Goal: Information Seeking & Learning: Learn about a topic

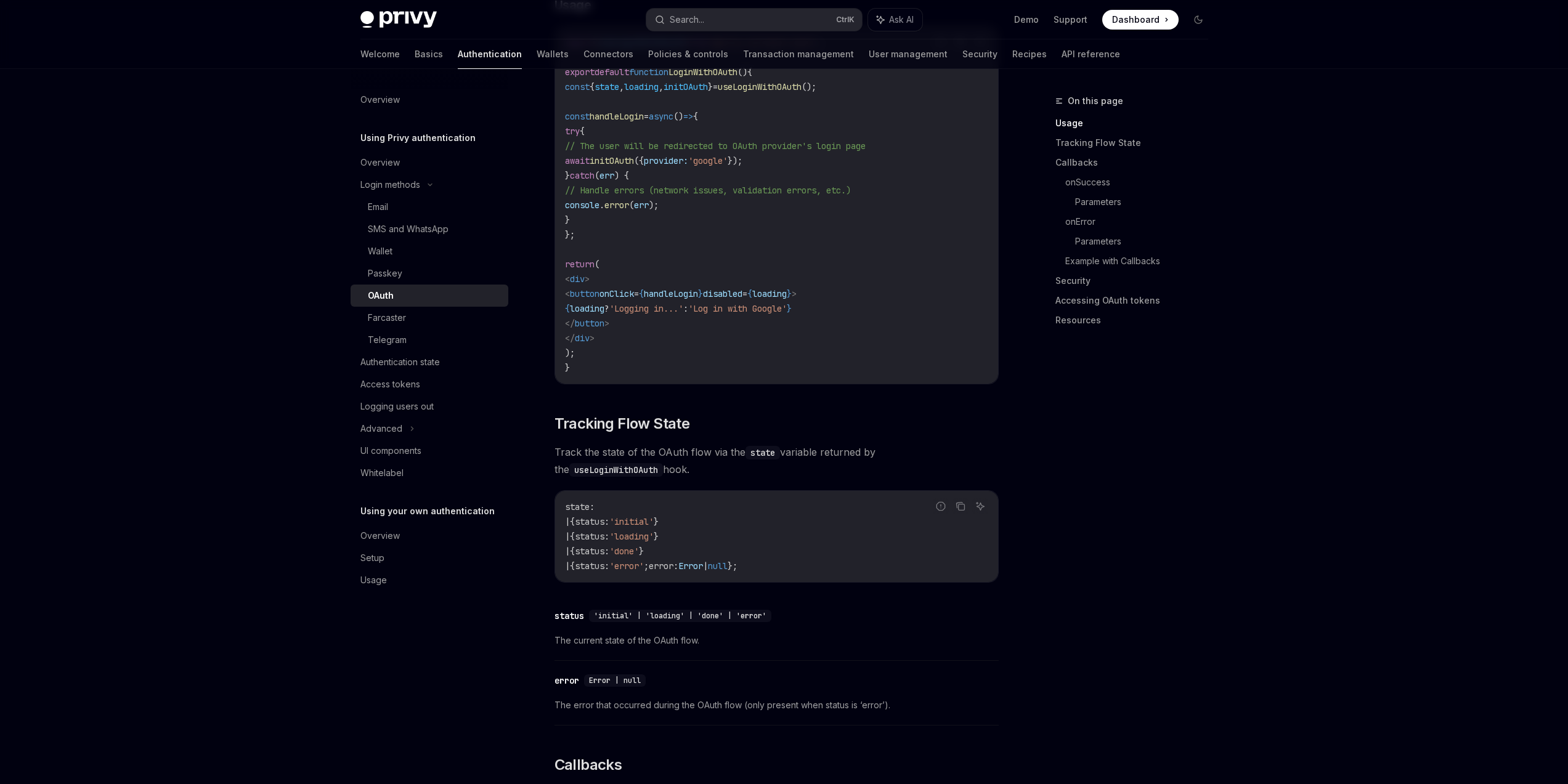
scroll to position [740, 0]
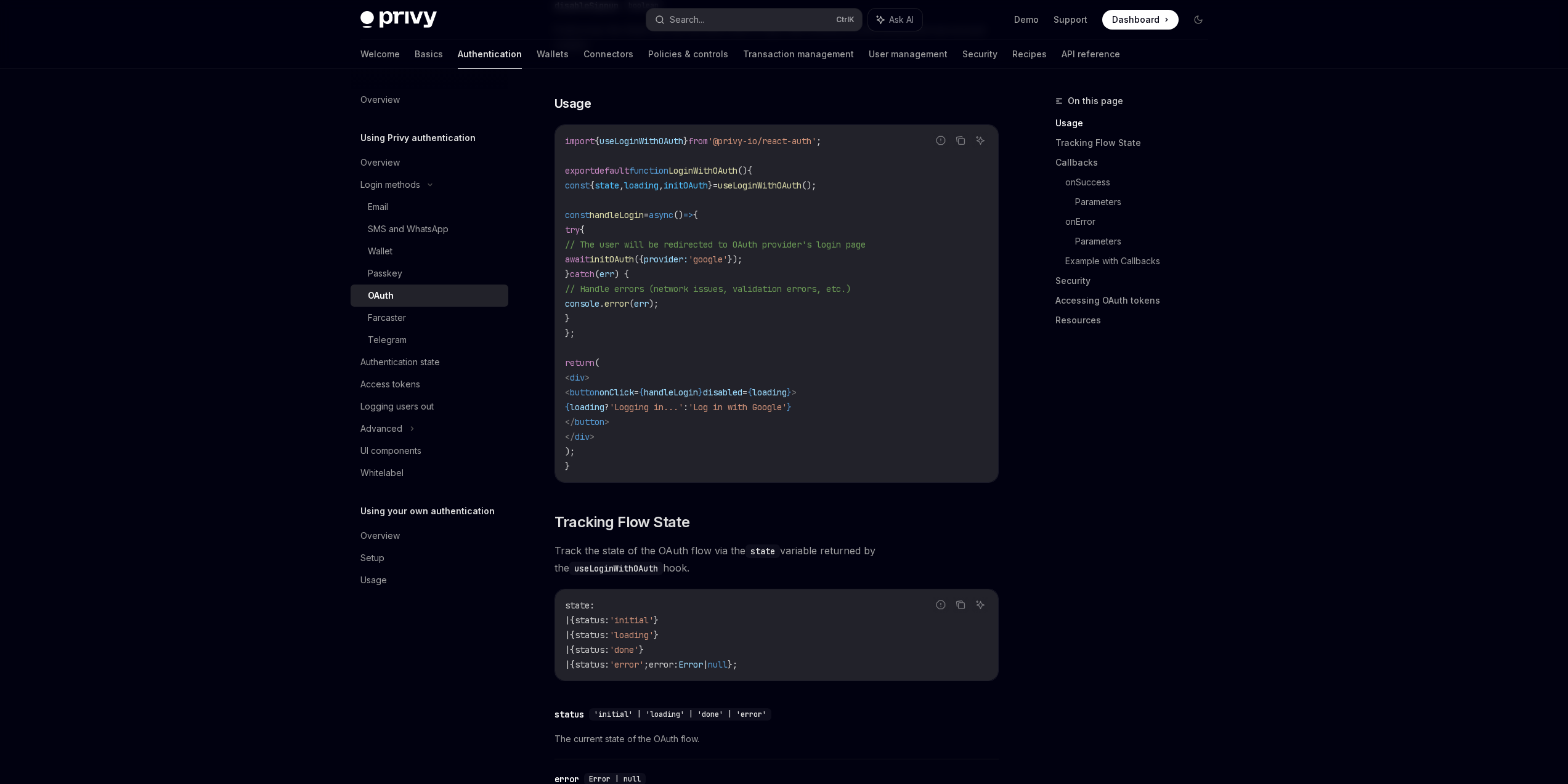
drag, startPoint x: 684, startPoint y: 237, endPoint x: 829, endPoint y: 239, distance: 145.0
click at [742, 254] on span "await initOAuth ({ provider: 'google' });" at bounding box center [653, 259] width 178 height 11
click at [829, 239] on code "import { useLoginWithOAuth } from '@privy-io/react-auth' ; export default funct…" at bounding box center [776, 303] width 423 height 340
click at [1162, 508] on div "On this page Usage Tracking Flow State Callbacks onSuccess Parameters onError P…" at bounding box center [1124, 439] width 187 height 691
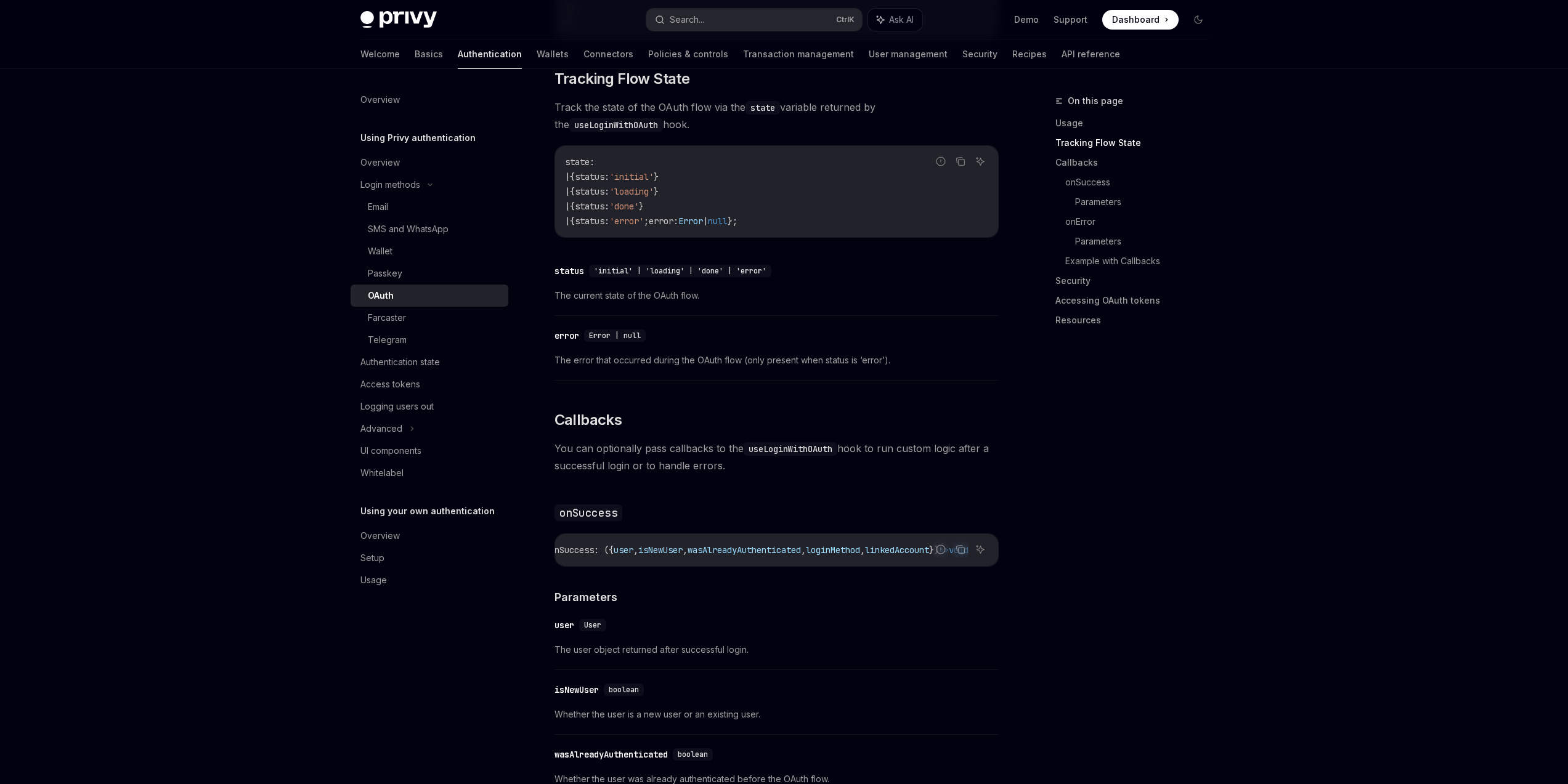
scroll to position [0, 47]
click at [614, 545] on span "user" at bounding box center [623, 550] width 20 height 11
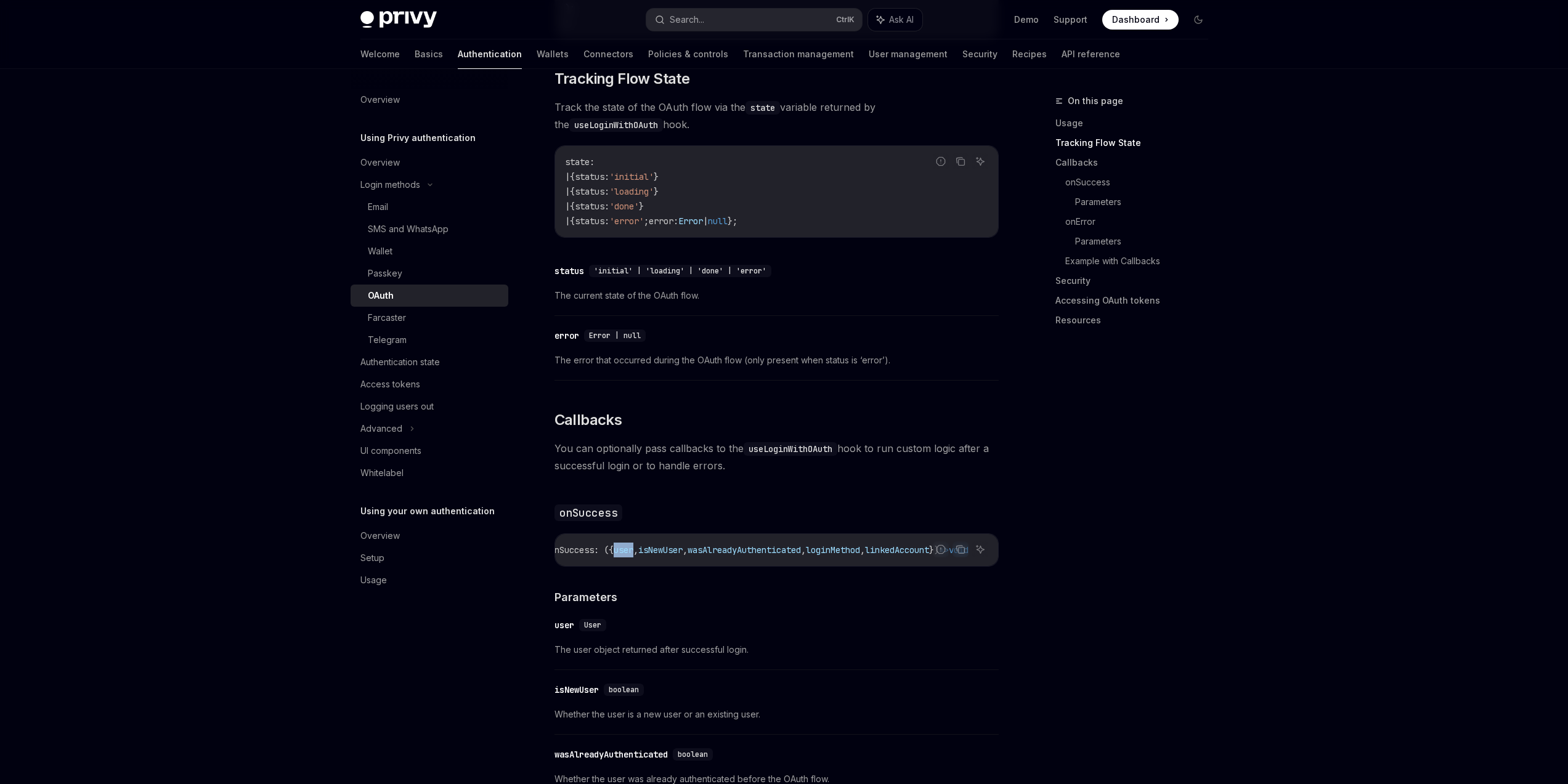
copy span "user"
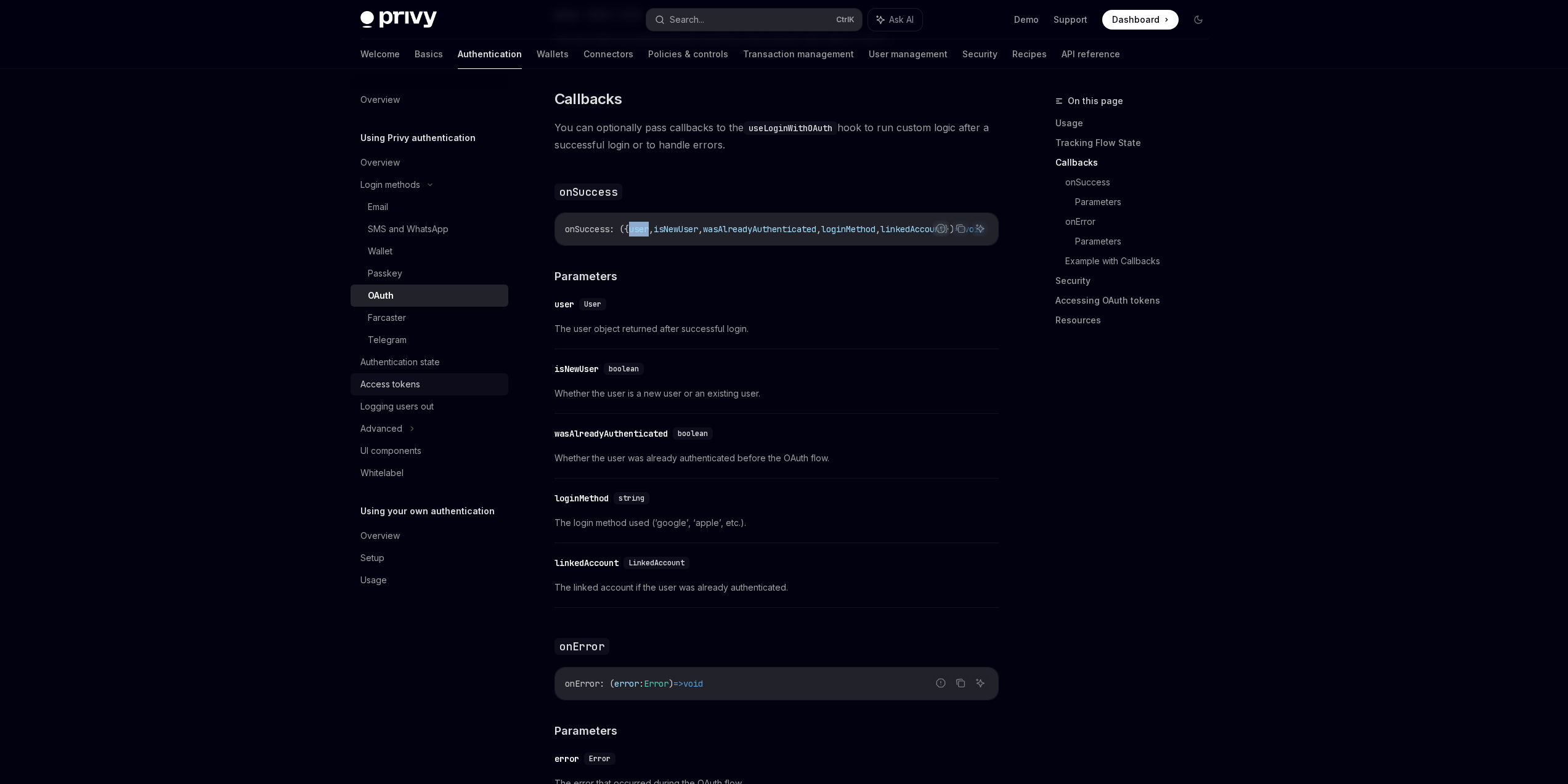
scroll to position [1479, 0]
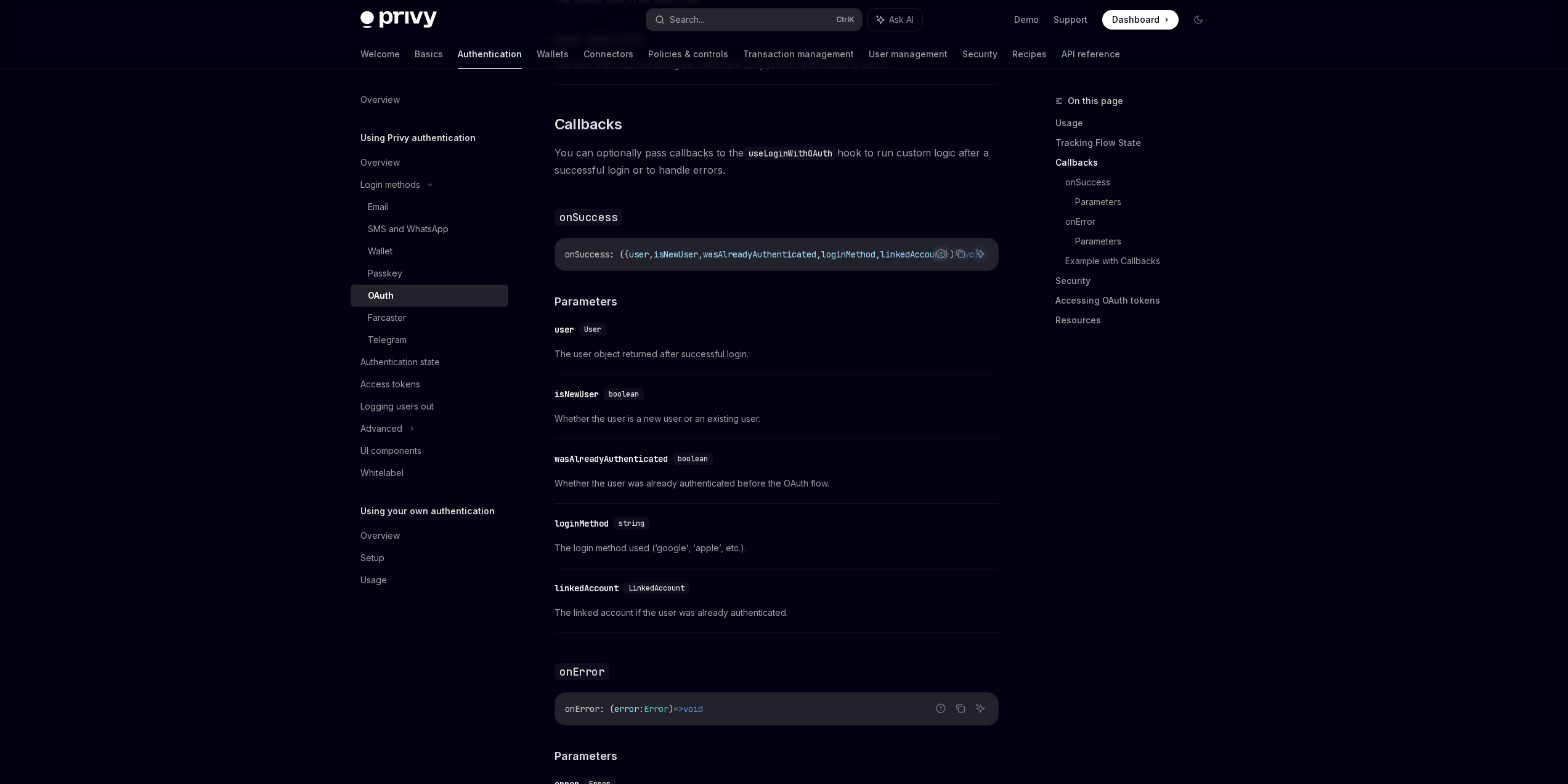
click at [590, 325] on span "User" at bounding box center [592, 329] width 17 height 10
click at [574, 324] on div "user" at bounding box center [564, 329] width 20 height 12
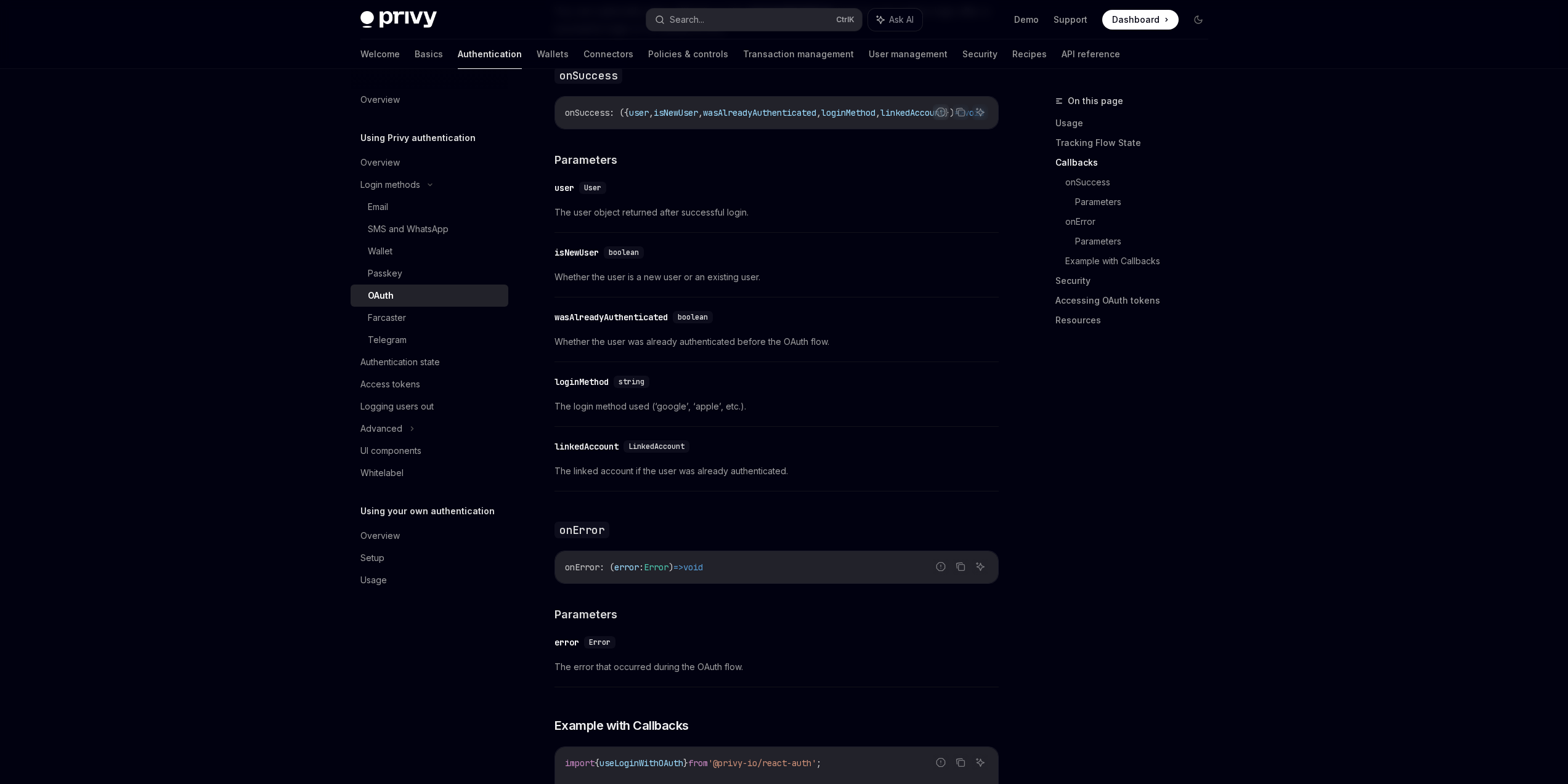
click at [571, 314] on div "The React SDK supports OAuth login with Google, Apple, Twitter, GitHub, Discord…" at bounding box center [776, 132] width 444 height 2662
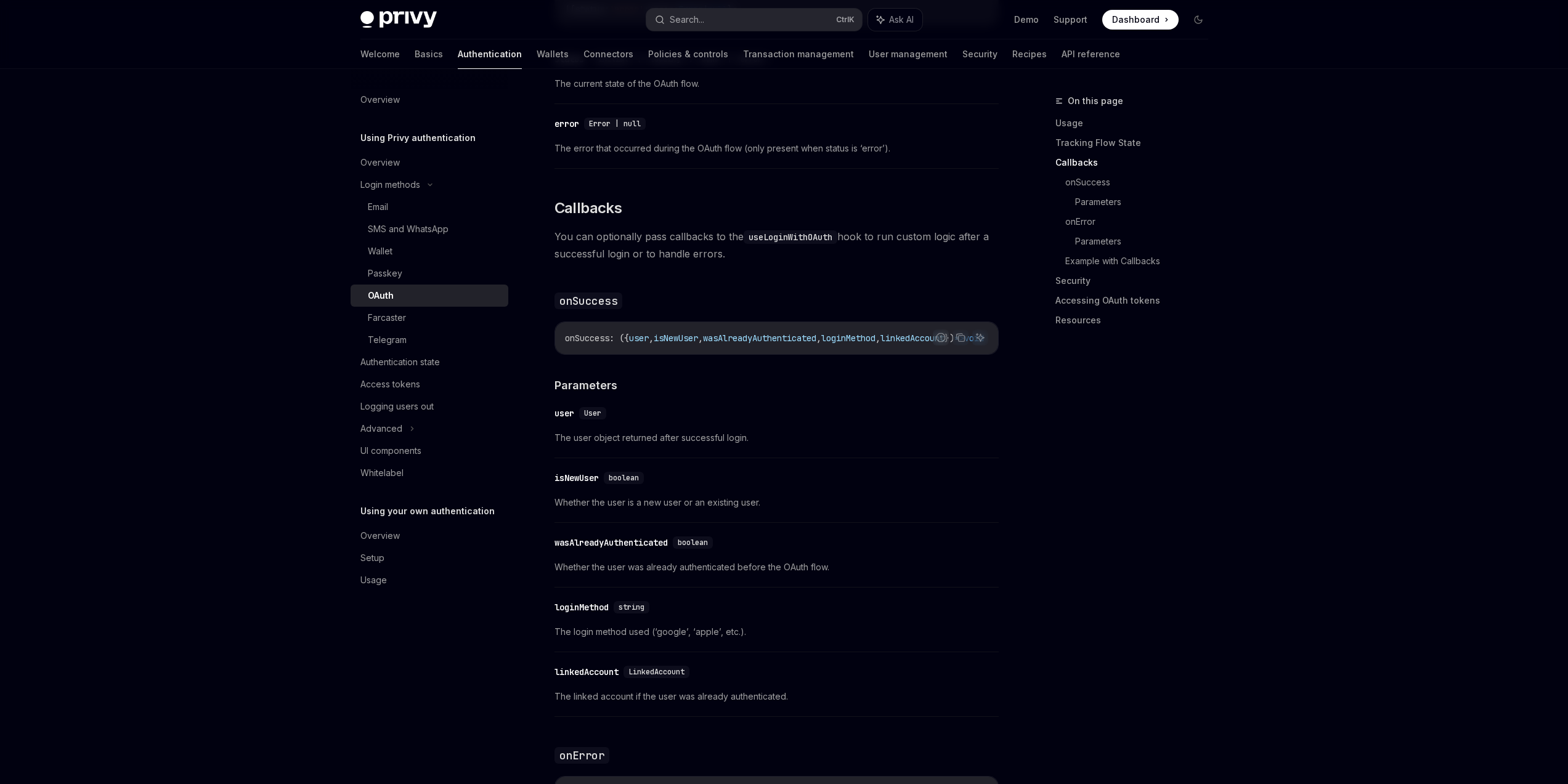
scroll to position [1186, 0]
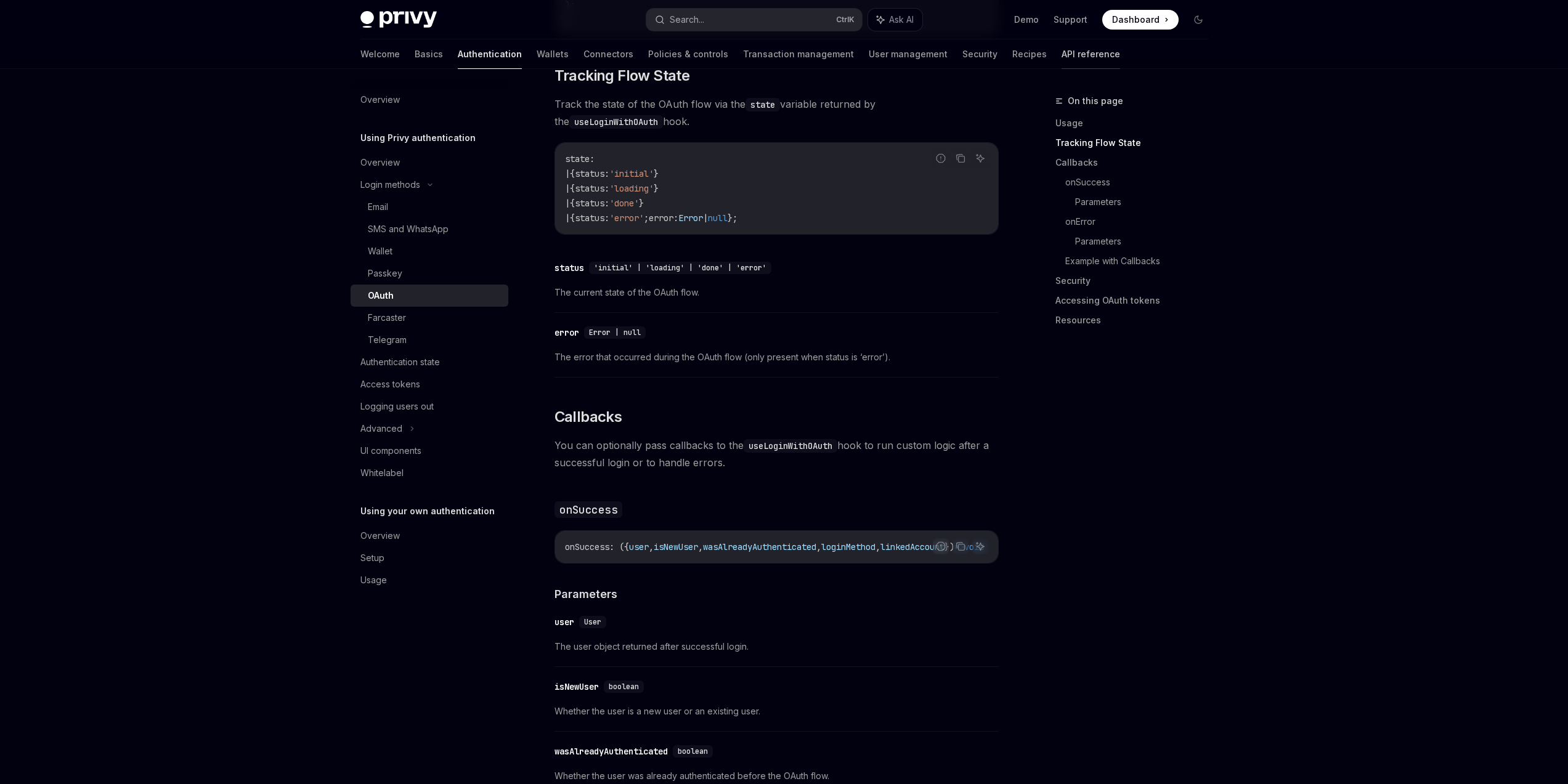
click at [1062, 53] on link "API reference" at bounding box center [1091, 54] width 59 height 30
type textarea "*"
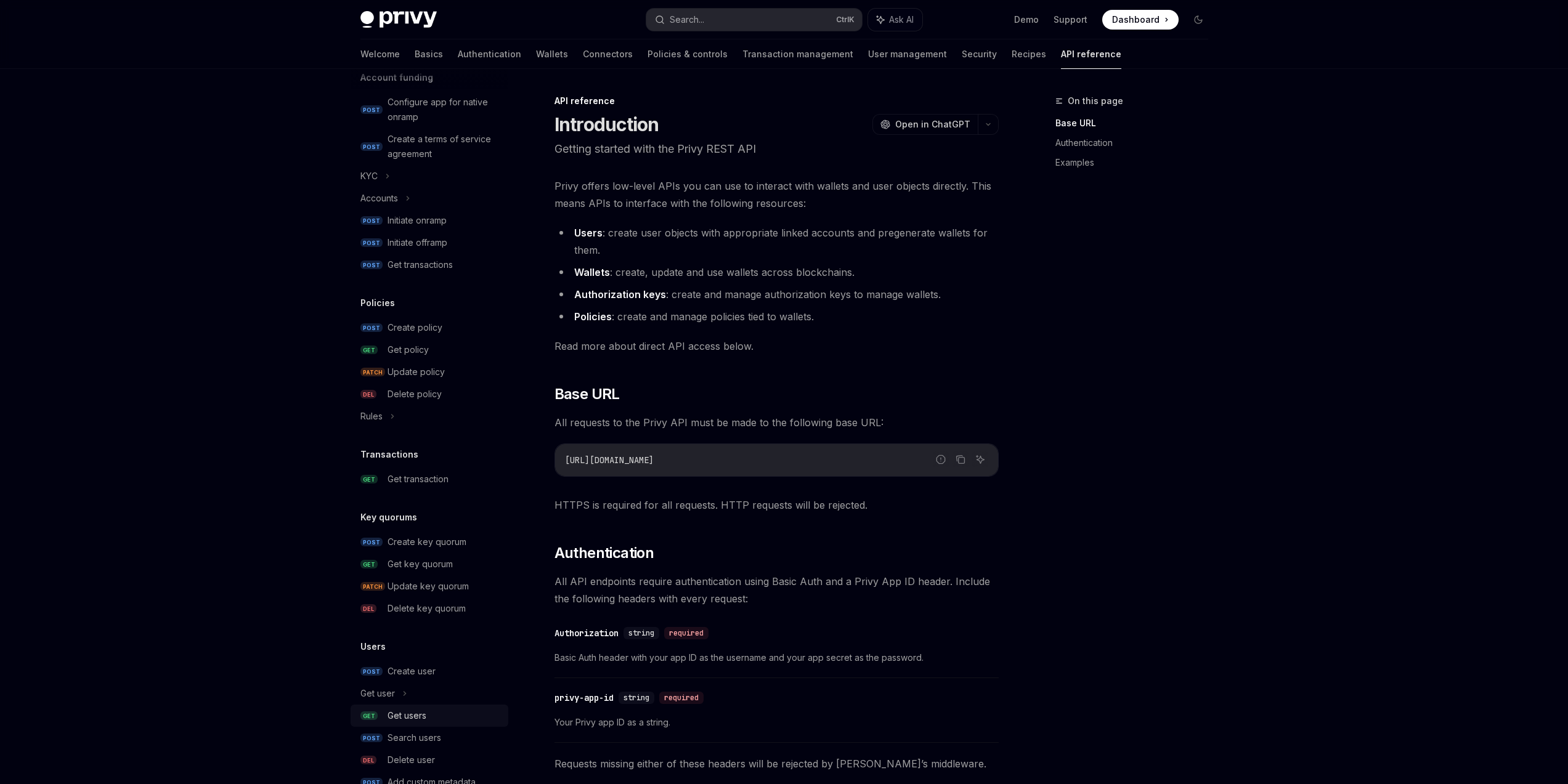
scroll to position [511, 0]
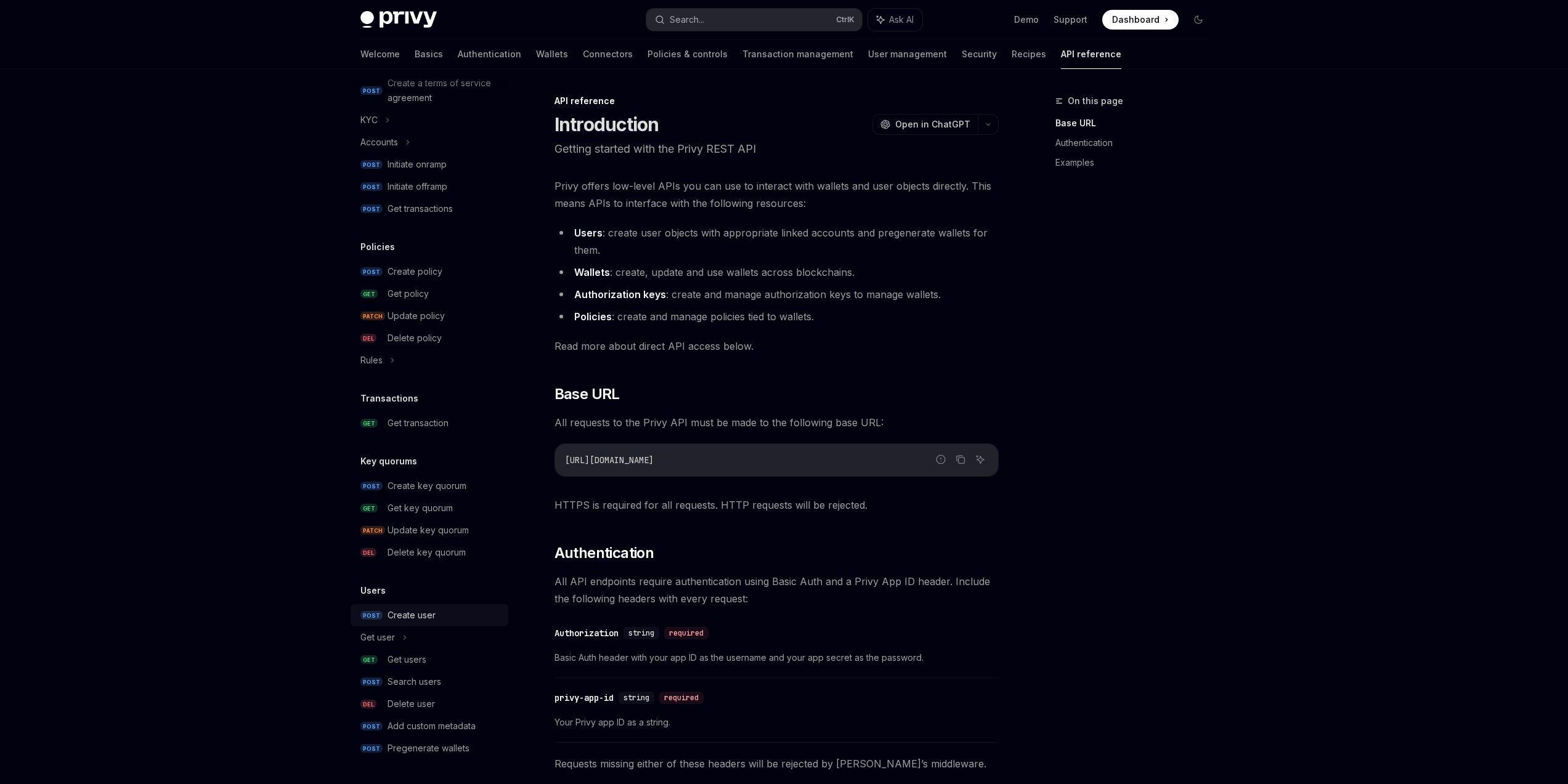
click at [419, 621] on div "Create user" at bounding box center [411, 615] width 48 height 14
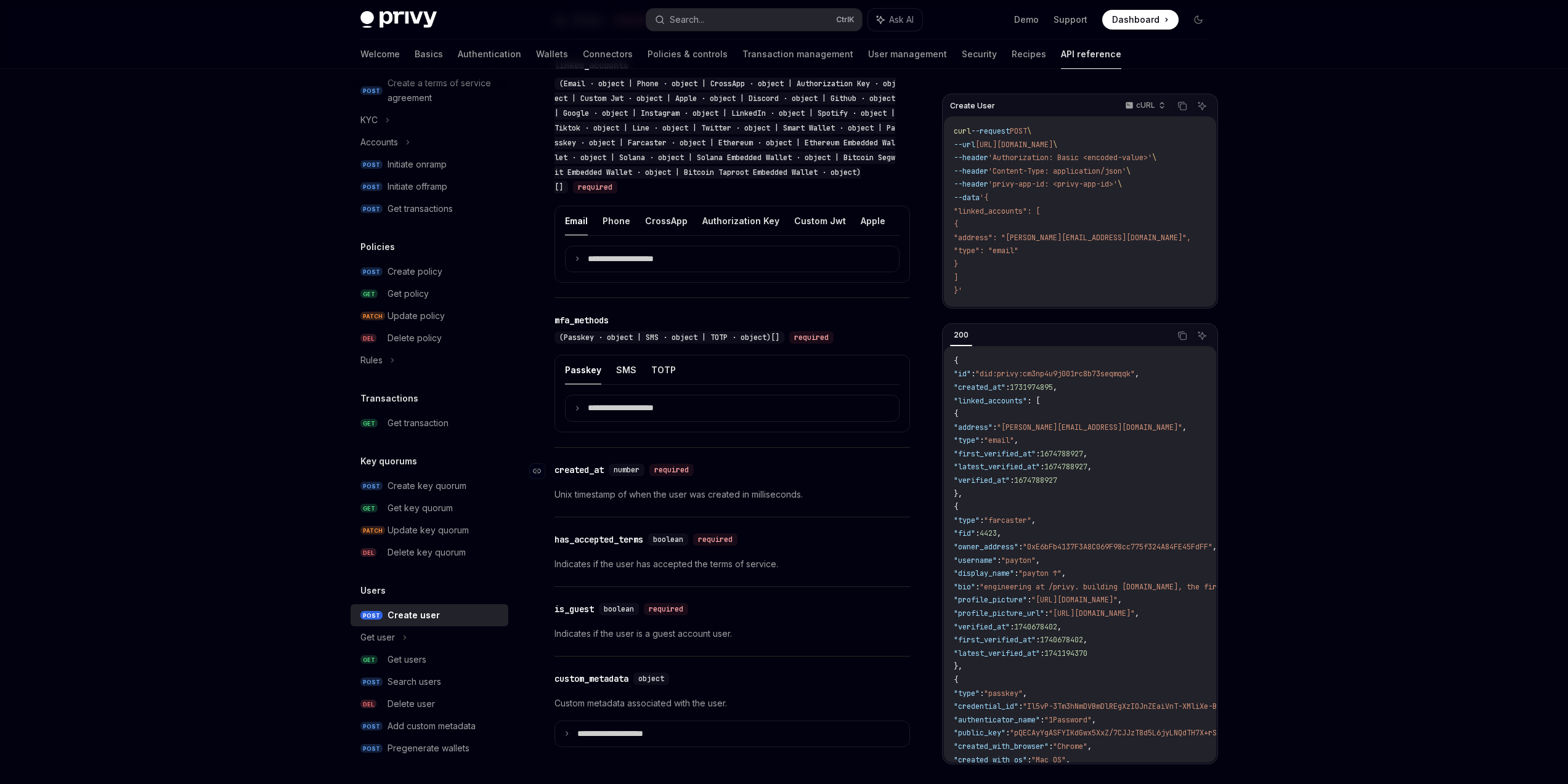
scroll to position [1221, 0]
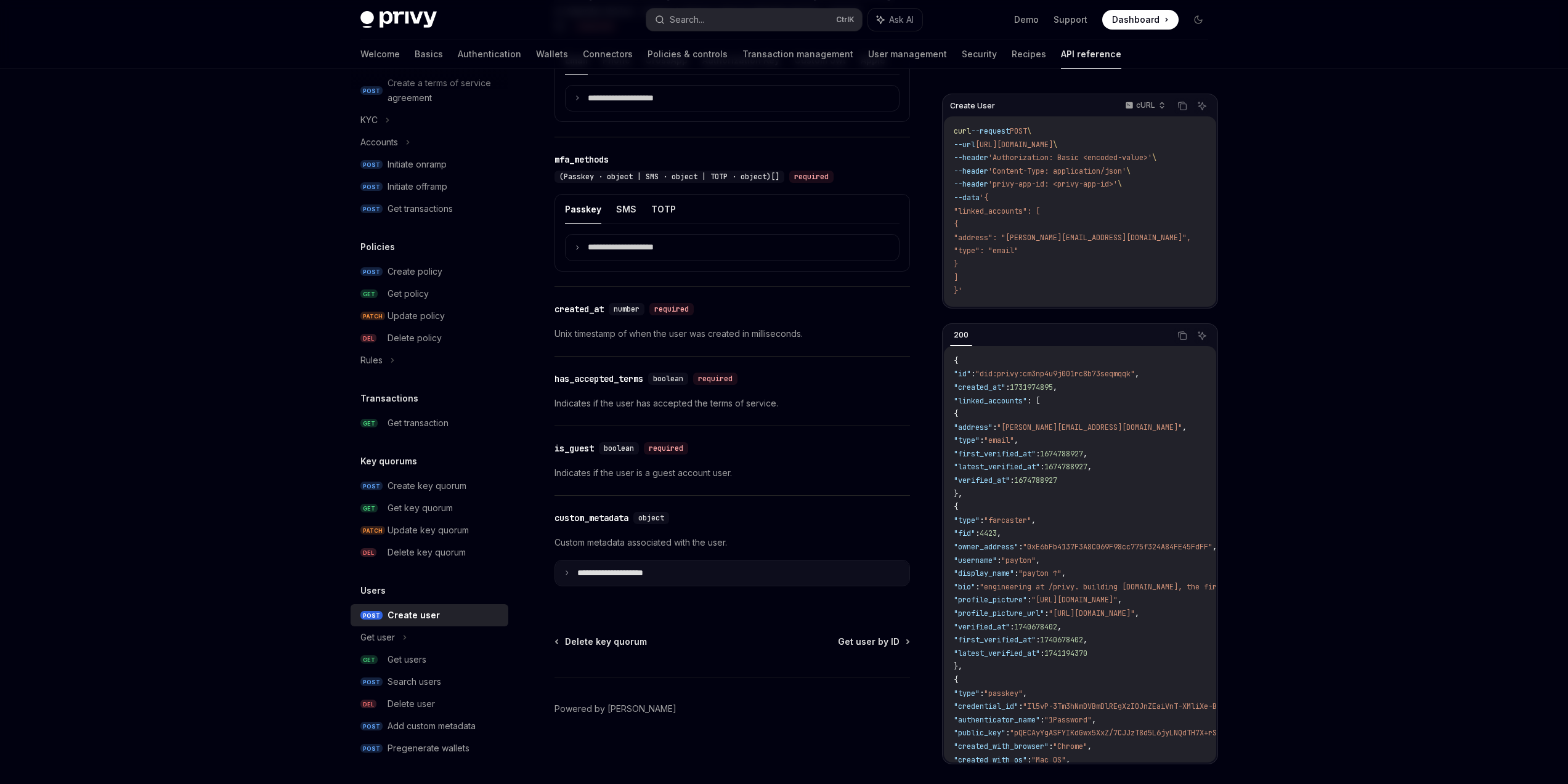
click at [737, 567] on summary "**********" at bounding box center [732, 574] width 354 height 26
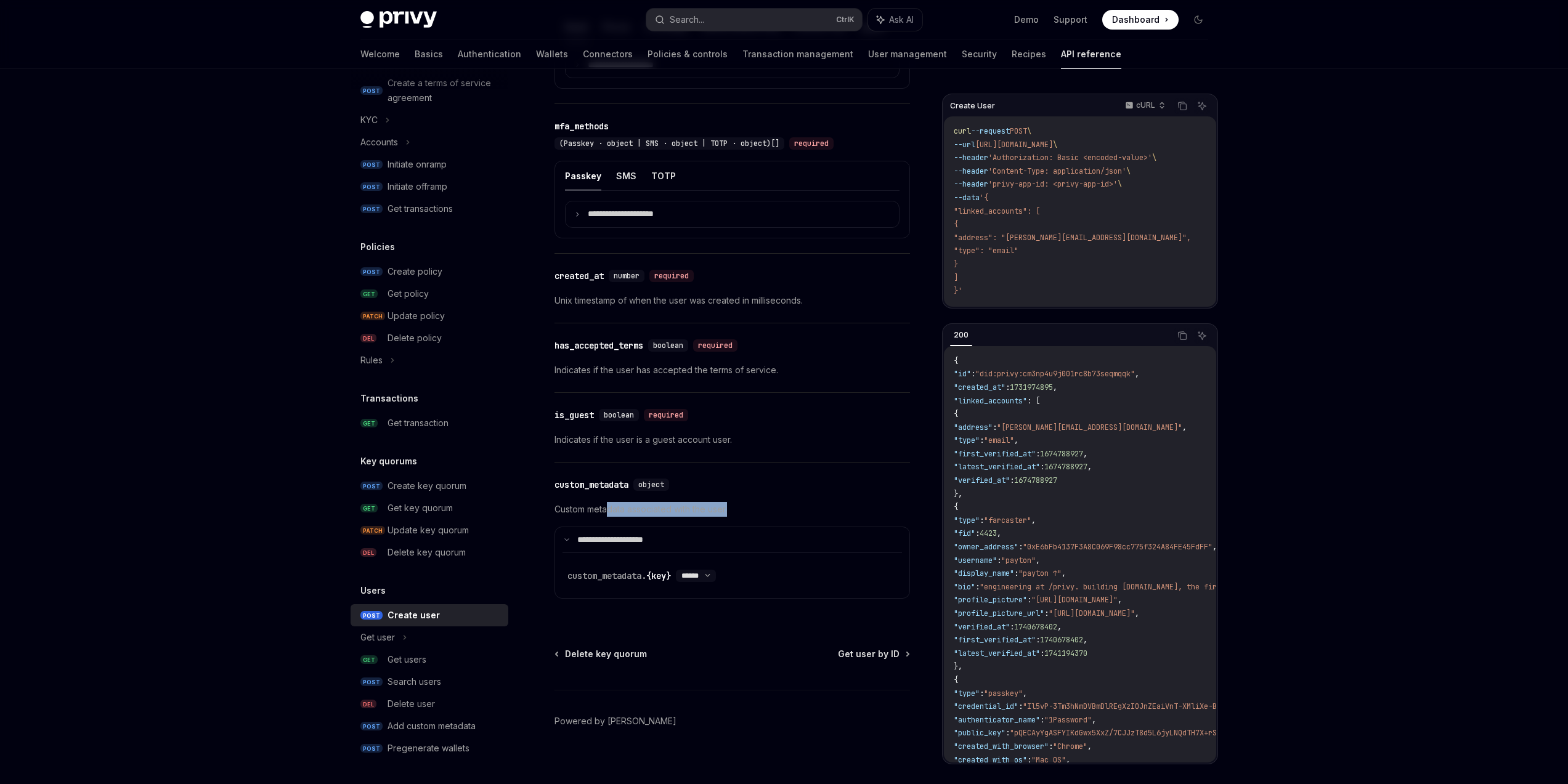
drag, startPoint x: 761, startPoint y: 541, endPoint x: 606, endPoint y: 541, distance: 155.0
click at [606, 517] on p "Custom metadata associated with the user." at bounding box center [732, 509] width 356 height 14
click at [716, 581] on select "****** ****** *******" at bounding box center [696, 576] width 40 height 10
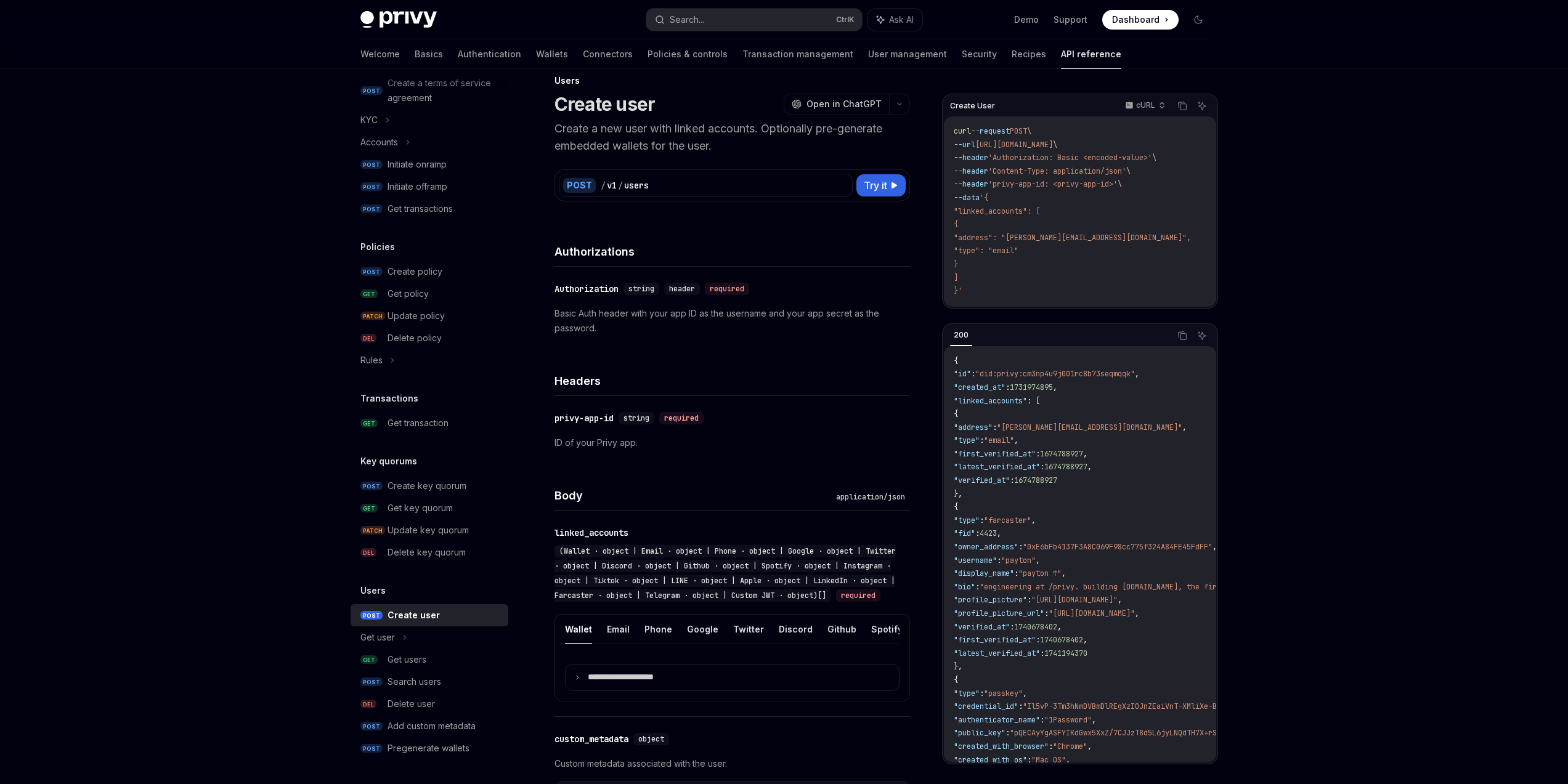
scroll to position [0, 0]
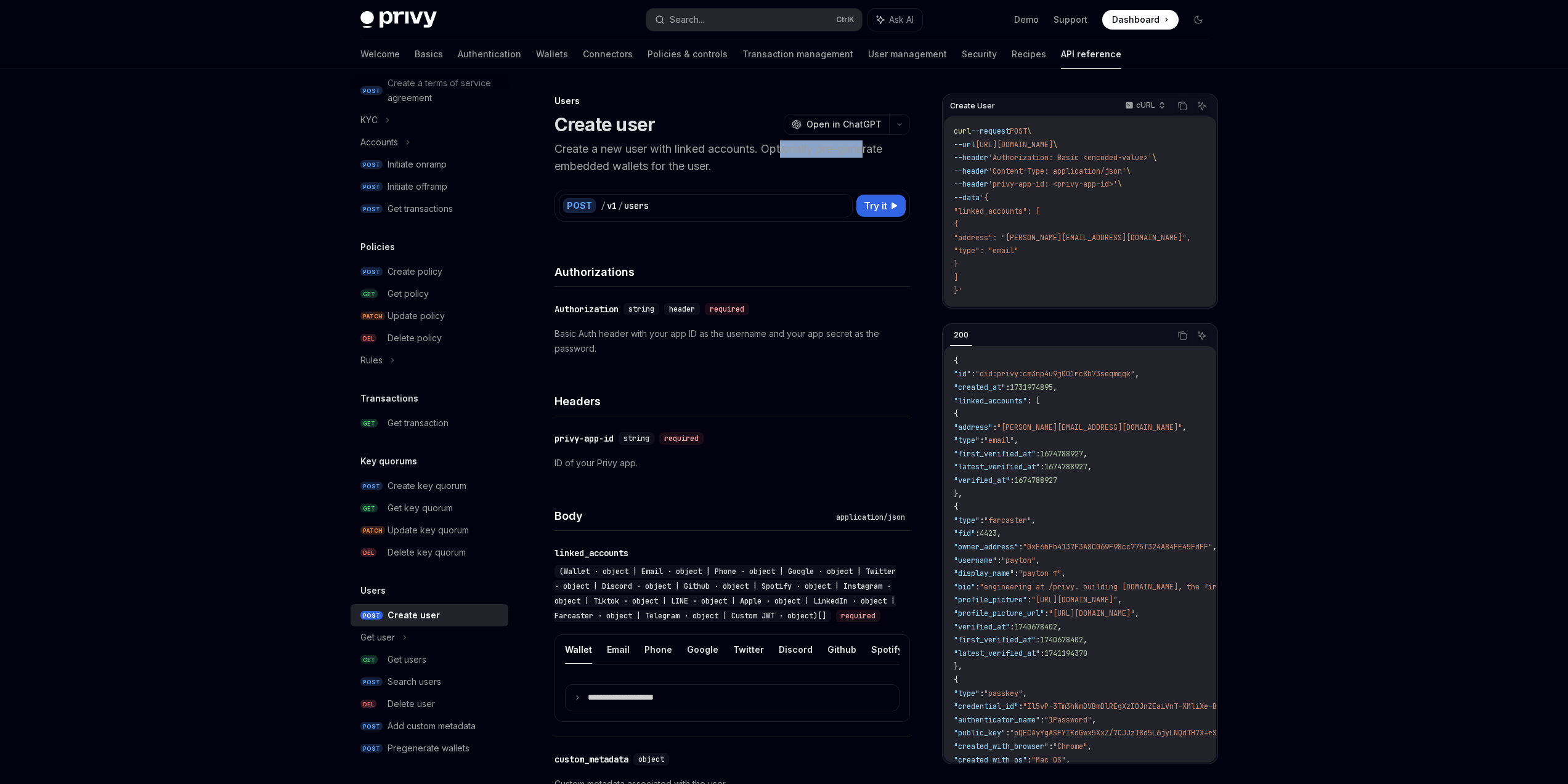
drag, startPoint x: 785, startPoint y: 148, endPoint x: 872, endPoint y: 144, distance: 87.1
click at [872, 144] on p "Create a new user with linked accounts. Optionally pre-generate embedded wallet…" at bounding box center [732, 157] width 356 height 35
click at [850, 155] on p "Create a new user with linked accounts. Optionally pre-generate embedded wallet…" at bounding box center [732, 157] width 356 height 35
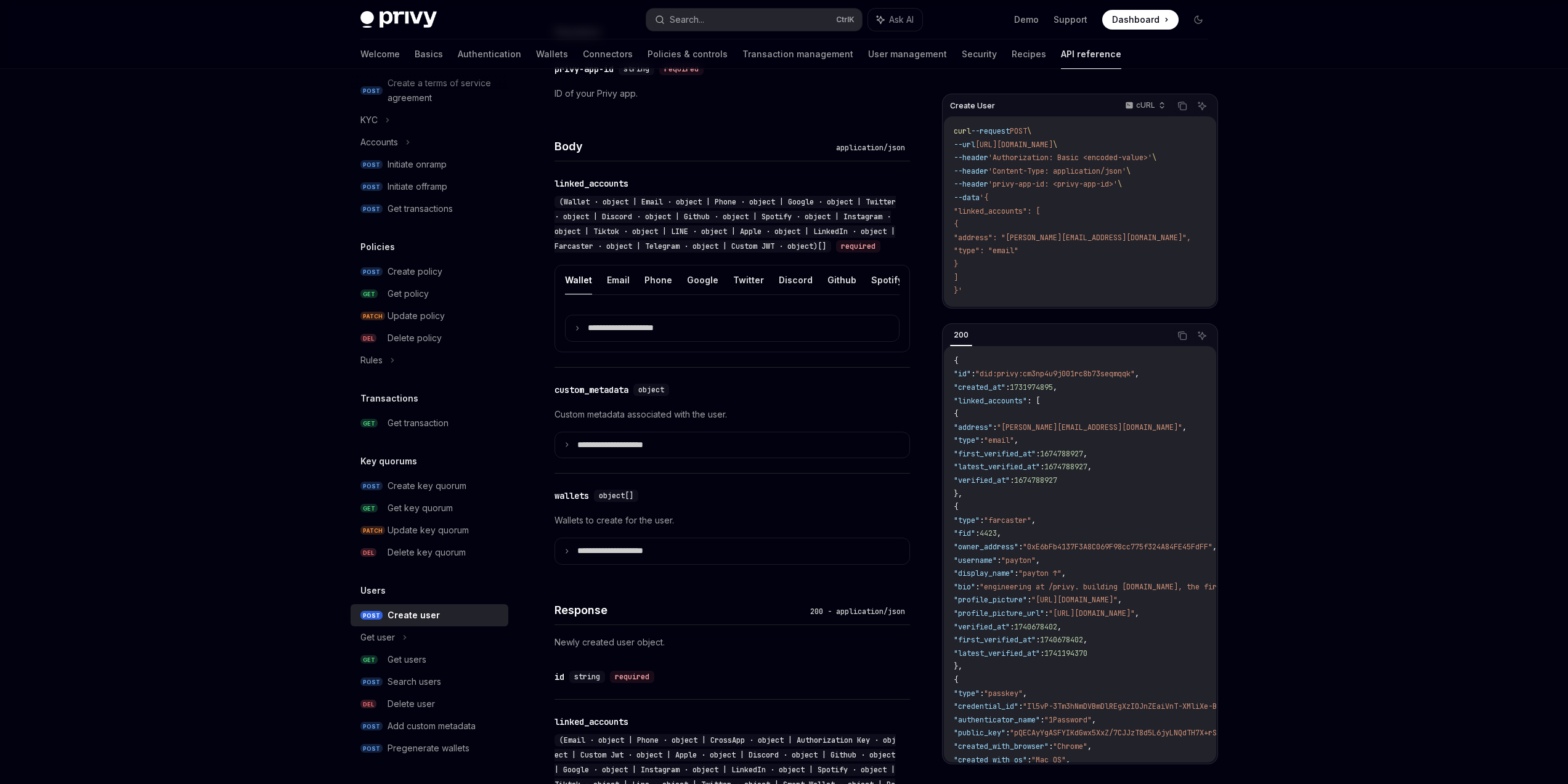
click at [1377, 470] on div "Privy Docs home page Search... Ctrl K Ask AI Demo Support Dashboard Dashboard S…" at bounding box center [784, 616] width 1568 height 1972
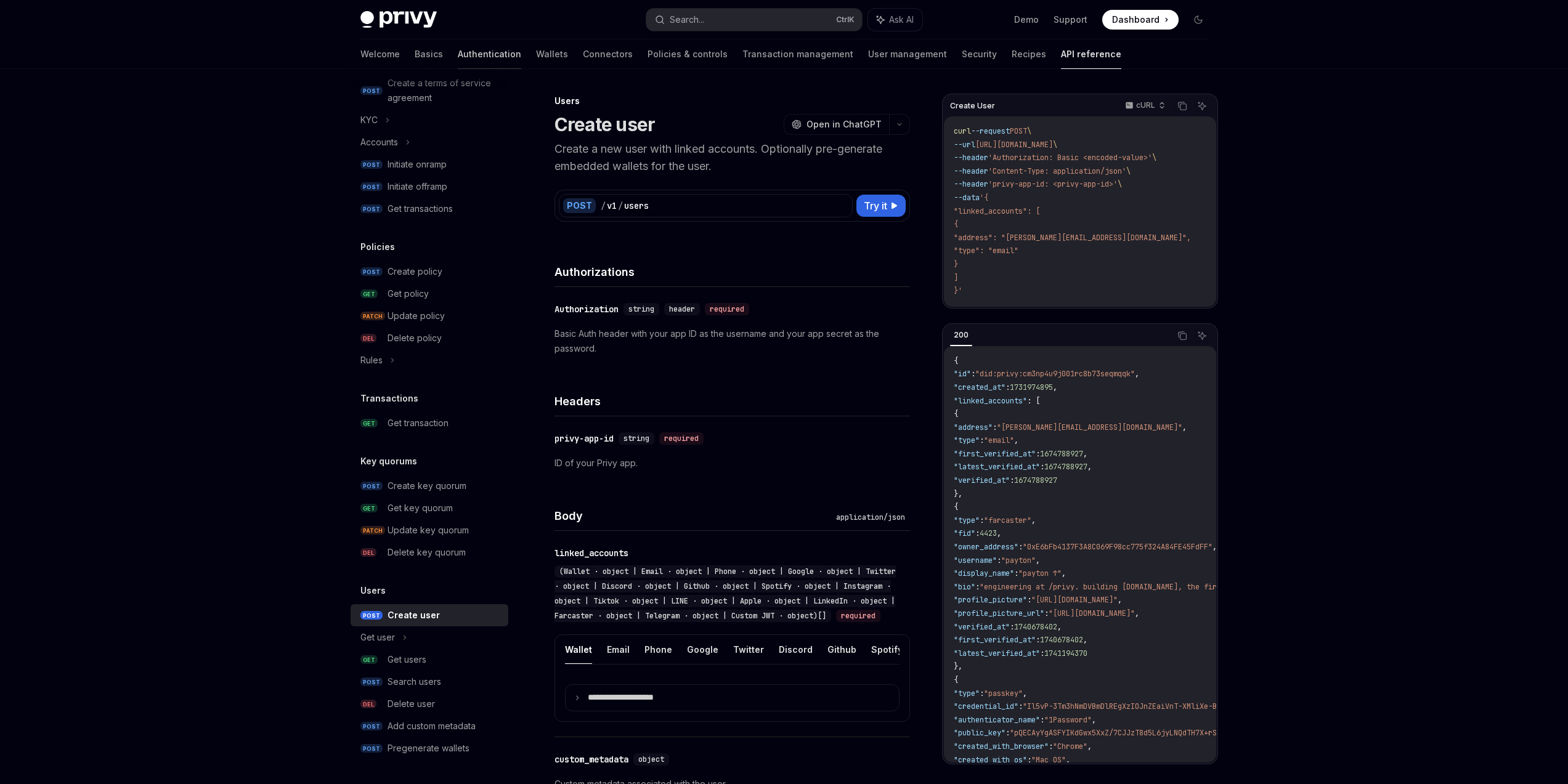
click at [458, 55] on link "Authentication" at bounding box center [489, 54] width 63 height 30
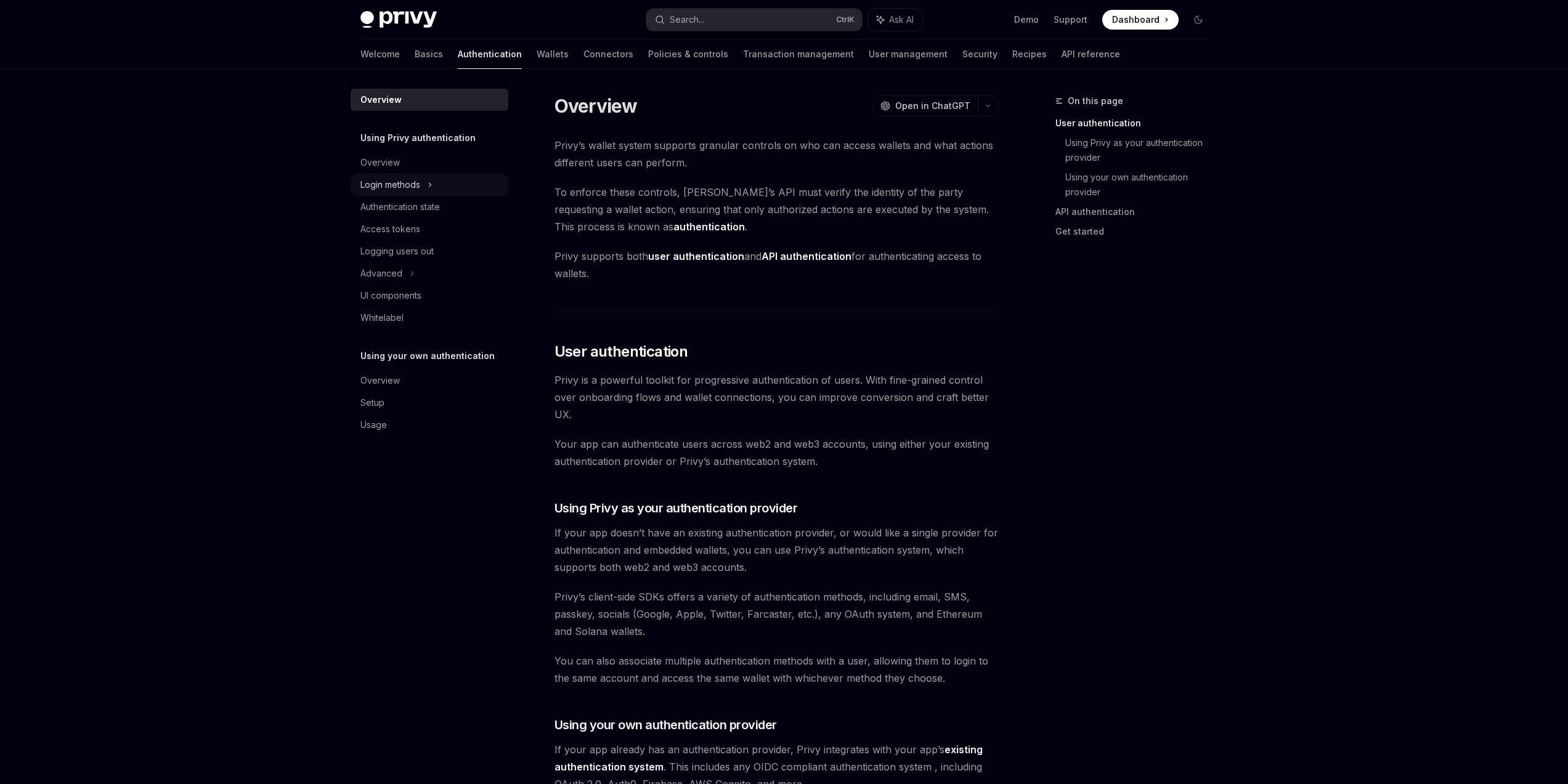
click at [425, 184] on div "Login methods" at bounding box center [429, 185] width 157 height 22
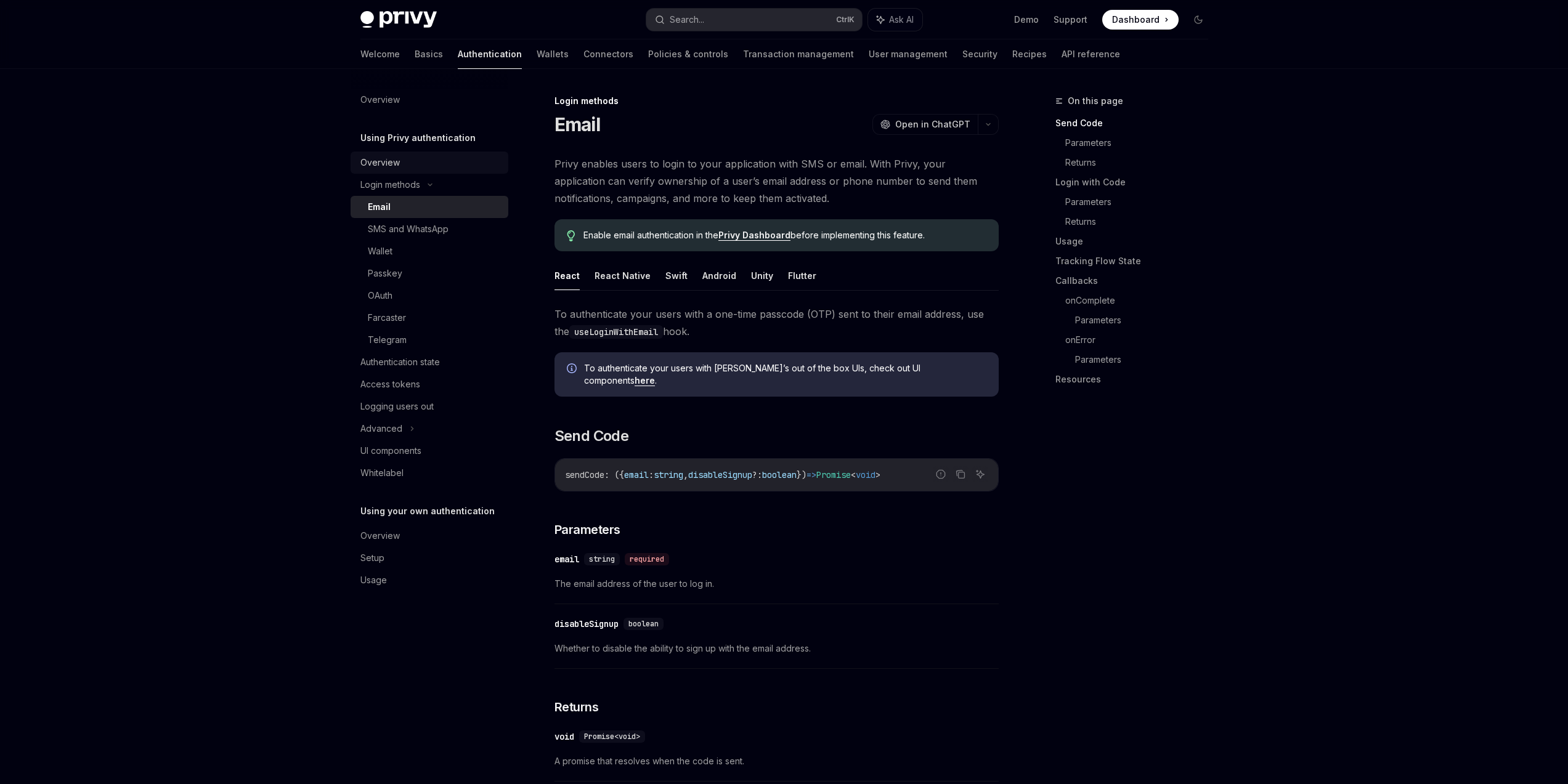
click at [432, 164] on div "Overview" at bounding box center [431, 162] width 141 height 14
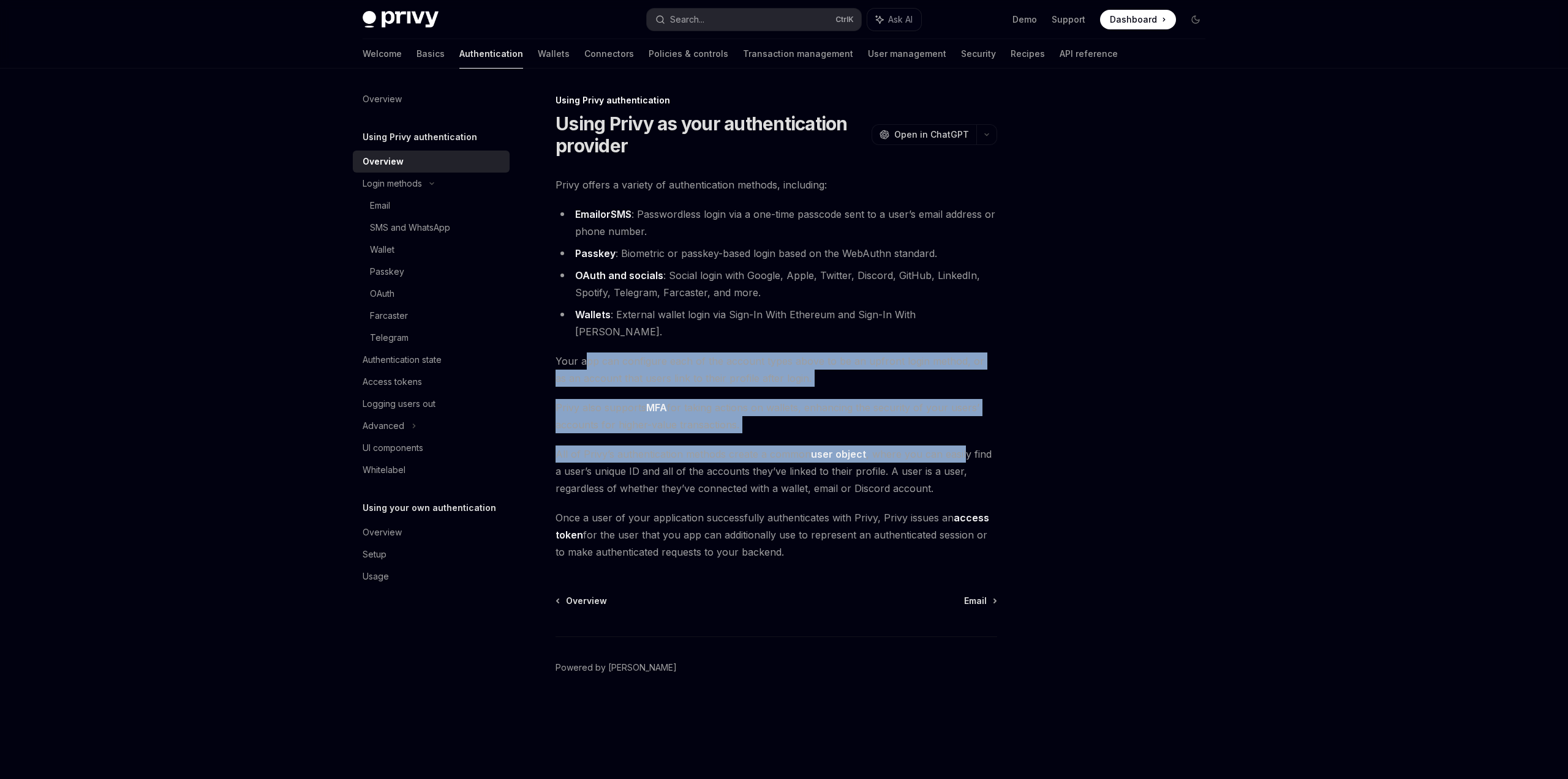
drag, startPoint x: 636, startPoint y: 342, endPoint x: 961, endPoint y: 435, distance: 338.0
click at [962, 435] on div "Privy offers a variety of authentication methods, including: Email or SMS : Pas…" at bounding box center [776, 369] width 441 height 385
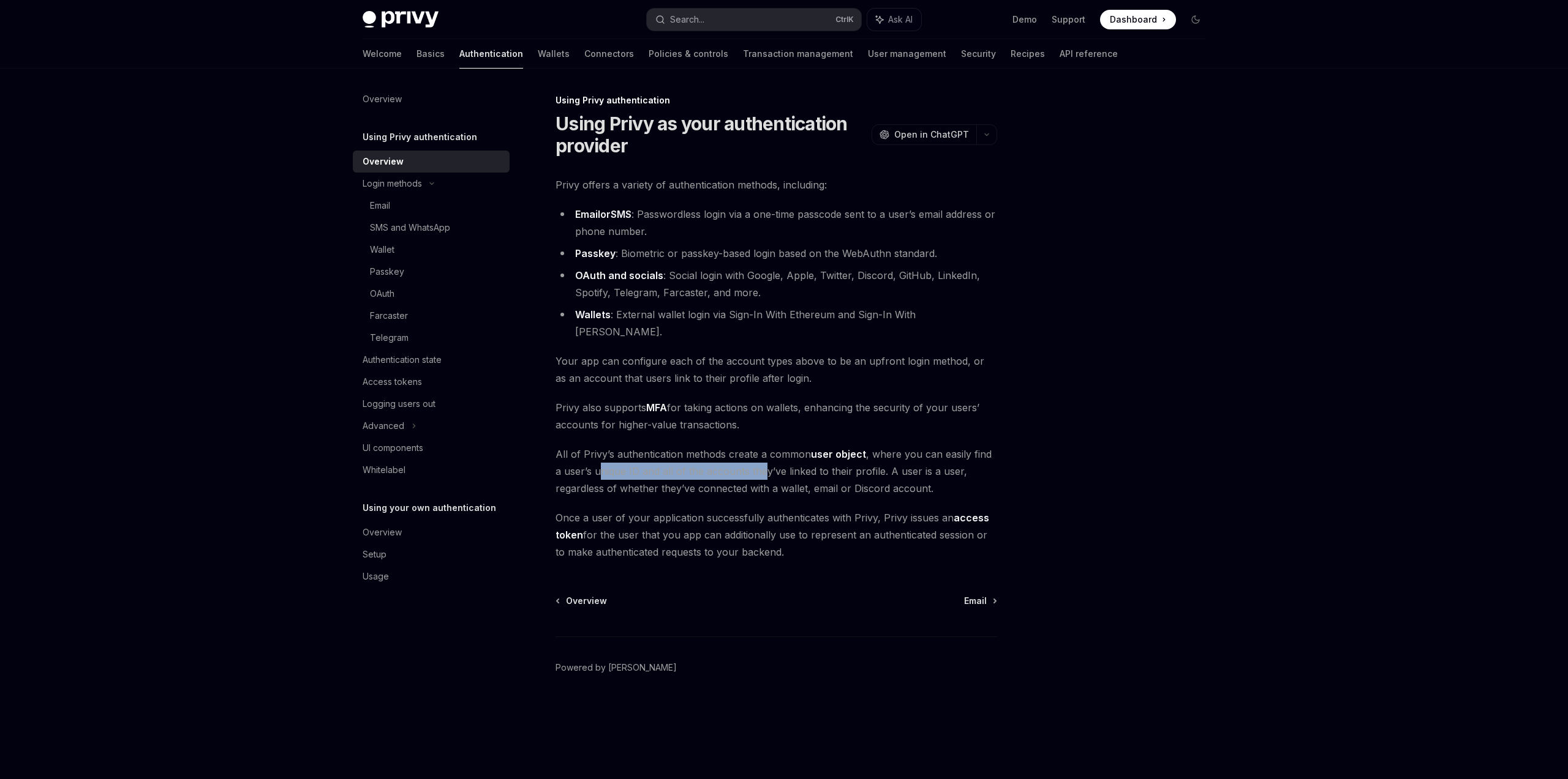
drag, startPoint x: 593, startPoint y: 459, endPoint x: 784, endPoint y: 453, distance: 191.1
click at [758, 453] on span "All of Privy’s authentication methods create a common user object , where you c…" at bounding box center [776, 471] width 441 height 51
drag, startPoint x: 785, startPoint y: 453, endPoint x: 918, endPoint y: 455, distance: 133.0
click at [904, 455] on span "All of Privy’s authentication methods create a common user object , where you c…" at bounding box center [776, 471] width 441 height 51
click at [918, 455] on span "All of Privy’s authentication methods create a common user object , where you c…" at bounding box center [776, 471] width 441 height 51
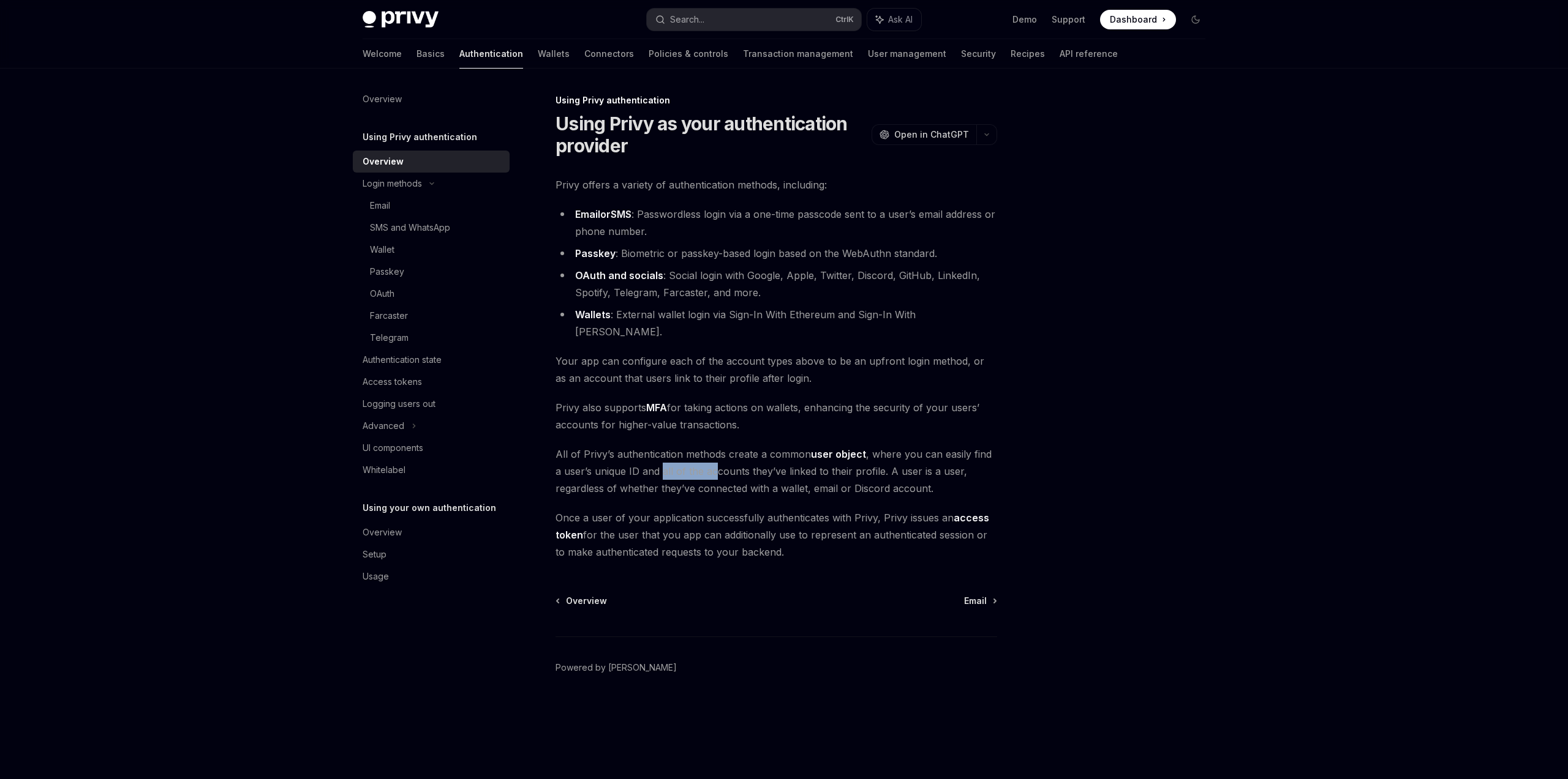
drag, startPoint x: 653, startPoint y: 455, endPoint x: 708, endPoint y: 453, distance: 55.0
click at [708, 453] on span "All of Privy’s authentication methods create a common user object , where you c…" at bounding box center [776, 471] width 441 height 51
drag, startPoint x: 745, startPoint y: 451, endPoint x: 823, endPoint y: 453, distance: 78.0
click at [790, 453] on span "All of Privy’s authentication methods create a common user object , where you c…" at bounding box center [776, 471] width 441 height 51
drag, startPoint x: 861, startPoint y: 453, endPoint x: 891, endPoint y: 453, distance: 30.0
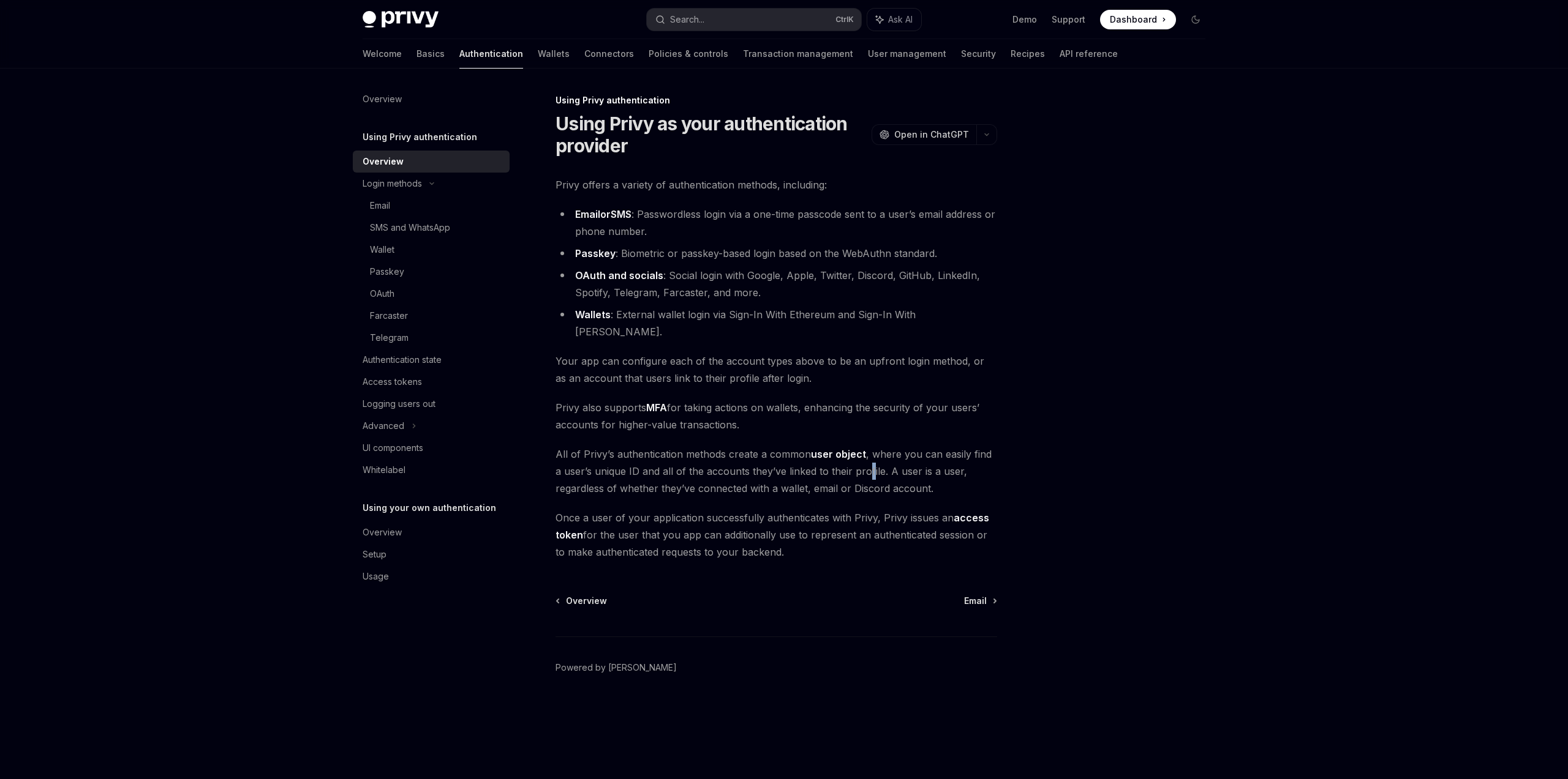
click at [873, 453] on span "All of Privy’s authentication methods create a common user object , where you c…" at bounding box center [776, 471] width 441 height 51
drag, startPoint x: 571, startPoint y: 457, endPoint x: 694, endPoint y: 456, distance: 123.0
click at [694, 456] on span "All of Privy’s authentication methods create a common user object , where you c…" at bounding box center [776, 471] width 441 height 51
click at [719, 455] on span "All of Privy’s authentication methods create a common user object , where you c…" at bounding box center [776, 471] width 441 height 51
drag, startPoint x: 712, startPoint y: 455, endPoint x: 889, endPoint y: 449, distance: 177.1
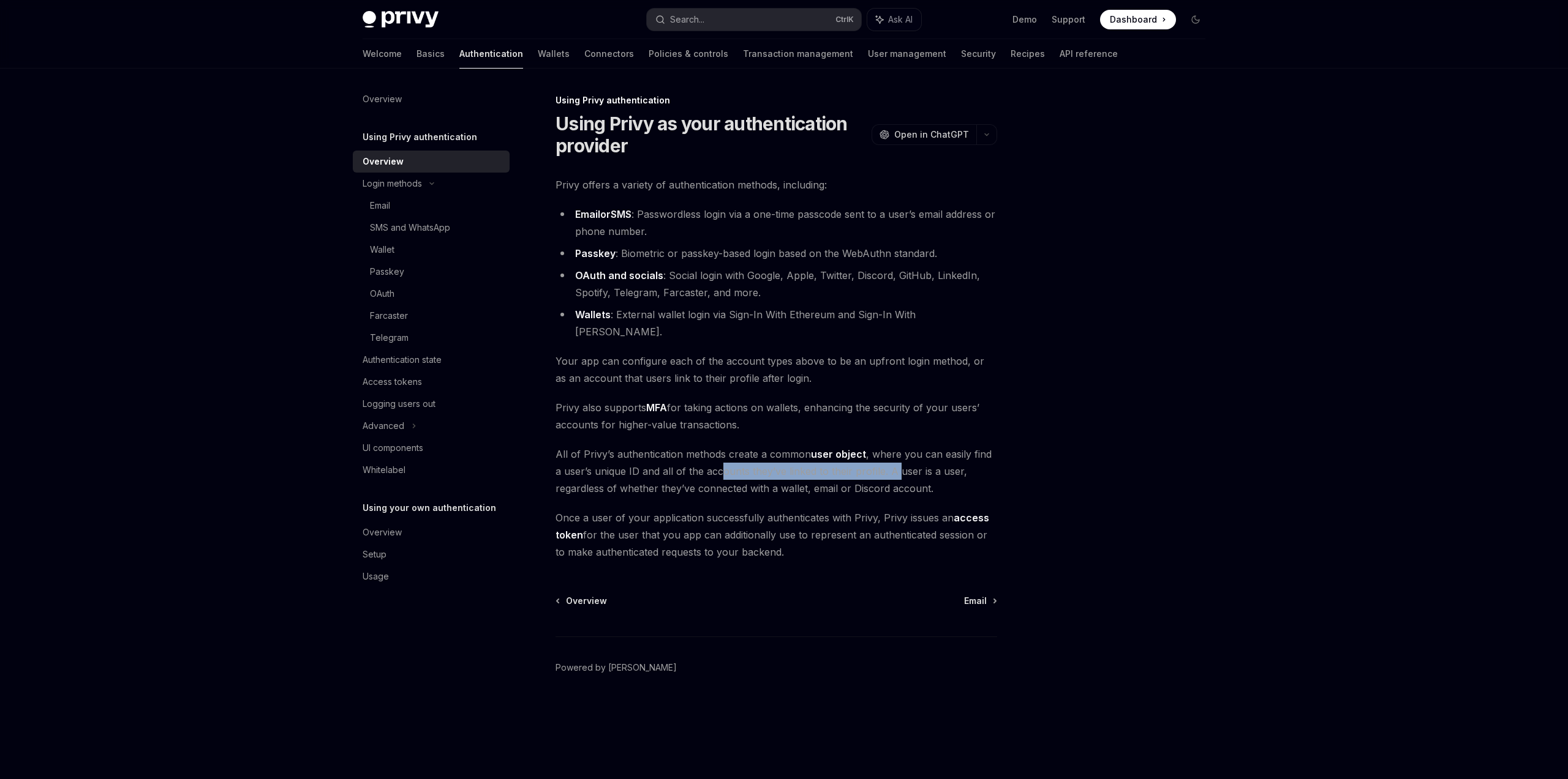
click at [889, 449] on span "All of Privy’s authentication methods create a common user object , where you c…" at bounding box center [776, 471] width 441 height 51
drag, startPoint x: 565, startPoint y: 472, endPoint x: 715, endPoint y: 469, distance: 150.0
click at [715, 469] on span "All of Privy’s authentication methods create a common user object , where you c…" at bounding box center [776, 471] width 441 height 51
drag, startPoint x: 730, startPoint y: 467, endPoint x: 806, endPoint y: 467, distance: 76.0
click at [790, 467] on span "All of Privy’s authentication methods create a common user object , where you c…" at bounding box center [776, 471] width 441 height 51
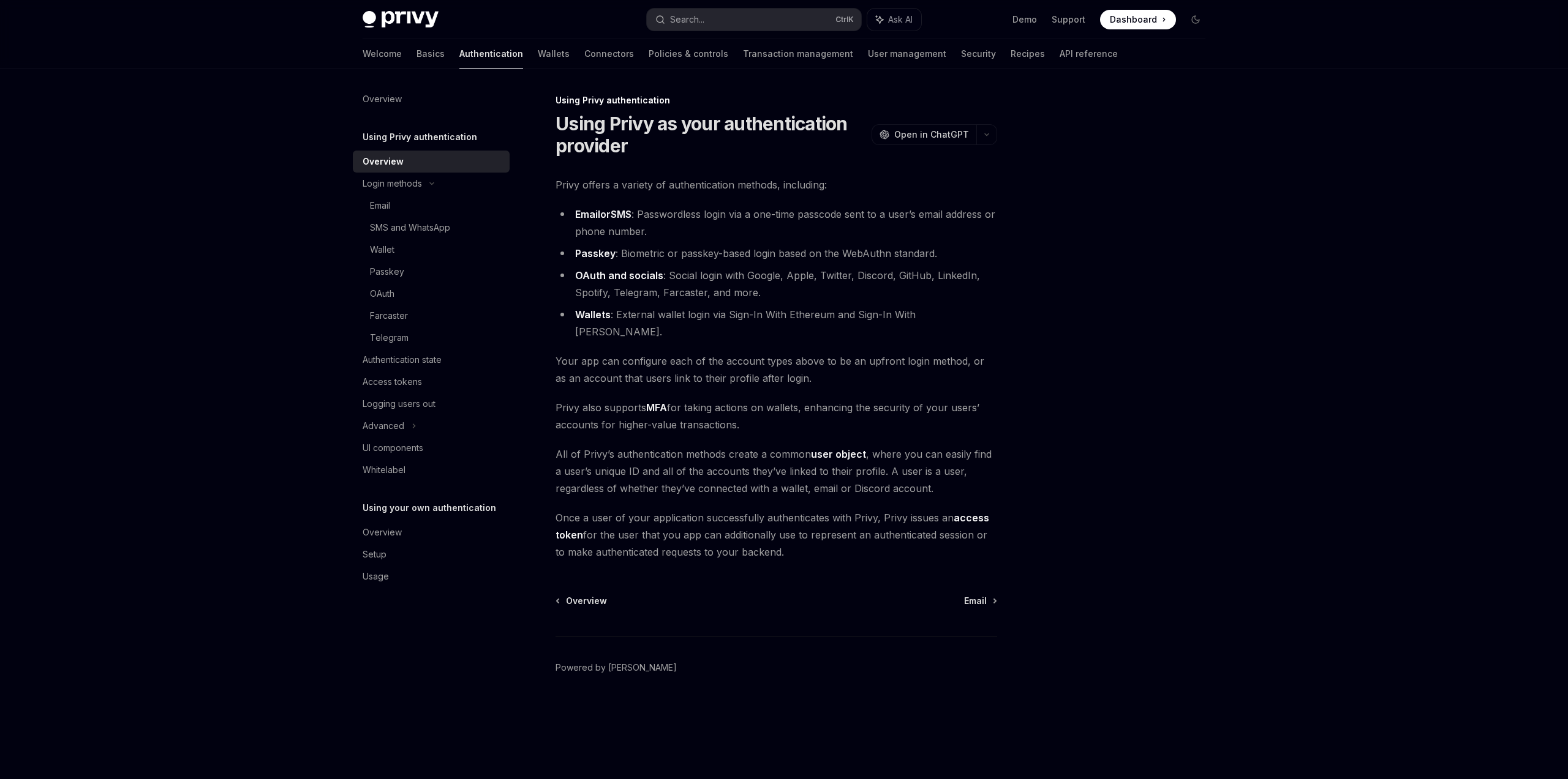
click at [820, 466] on span "All of Privy’s authentication methods create a common user object , where you c…" at bounding box center [776, 471] width 441 height 51
drag, startPoint x: 571, startPoint y: 506, endPoint x: 632, endPoint y: 500, distance: 61.3
click at [632, 509] on span "Once a user of your application successfully authenticates with Privy, Privy is…" at bounding box center [776, 535] width 441 height 51
drag, startPoint x: 655, startPoint y: 500, endPoint x: 693, endPoint y: 500, distance: 38.0
click at [683, 509] on span "Once a user of your application successfully authenticates with Privy, Privy is…" at bounding box center [776, 535] width 441 height 51
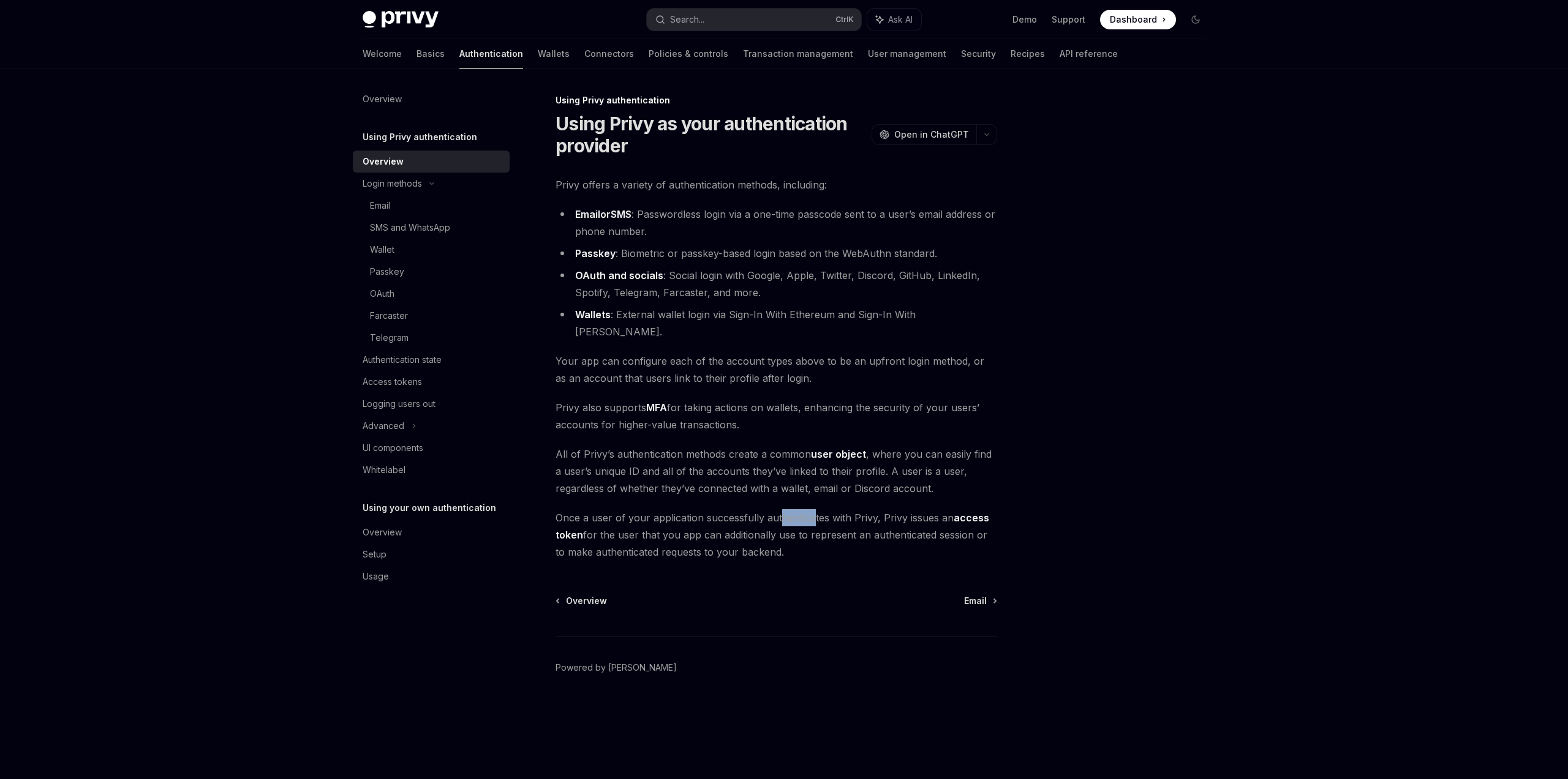
drag, startPoint x: 802, startPoint y: 500, endPoint x: 830, endPoint y: 500, distance: 28.0
click at [827, 509] on span "Once a user of your application successfully authenticates with Privy, Privy is…" at bounding box center [776, 535] width 441 height 51
drag, startPoint x: 905, startPoint y: 498, endPoint x: 969, endPoint y: 496, distance: 64.0
click at [966, 509] on span "Once a user of your application successfully authenticates with Privy, Privy is…" at bounding box center [776, 535] width 441 height 51
drag, startPoint x: 628, startPoint y: 521, endPoint x: 690, endPoint y: 518, distance: 62.1
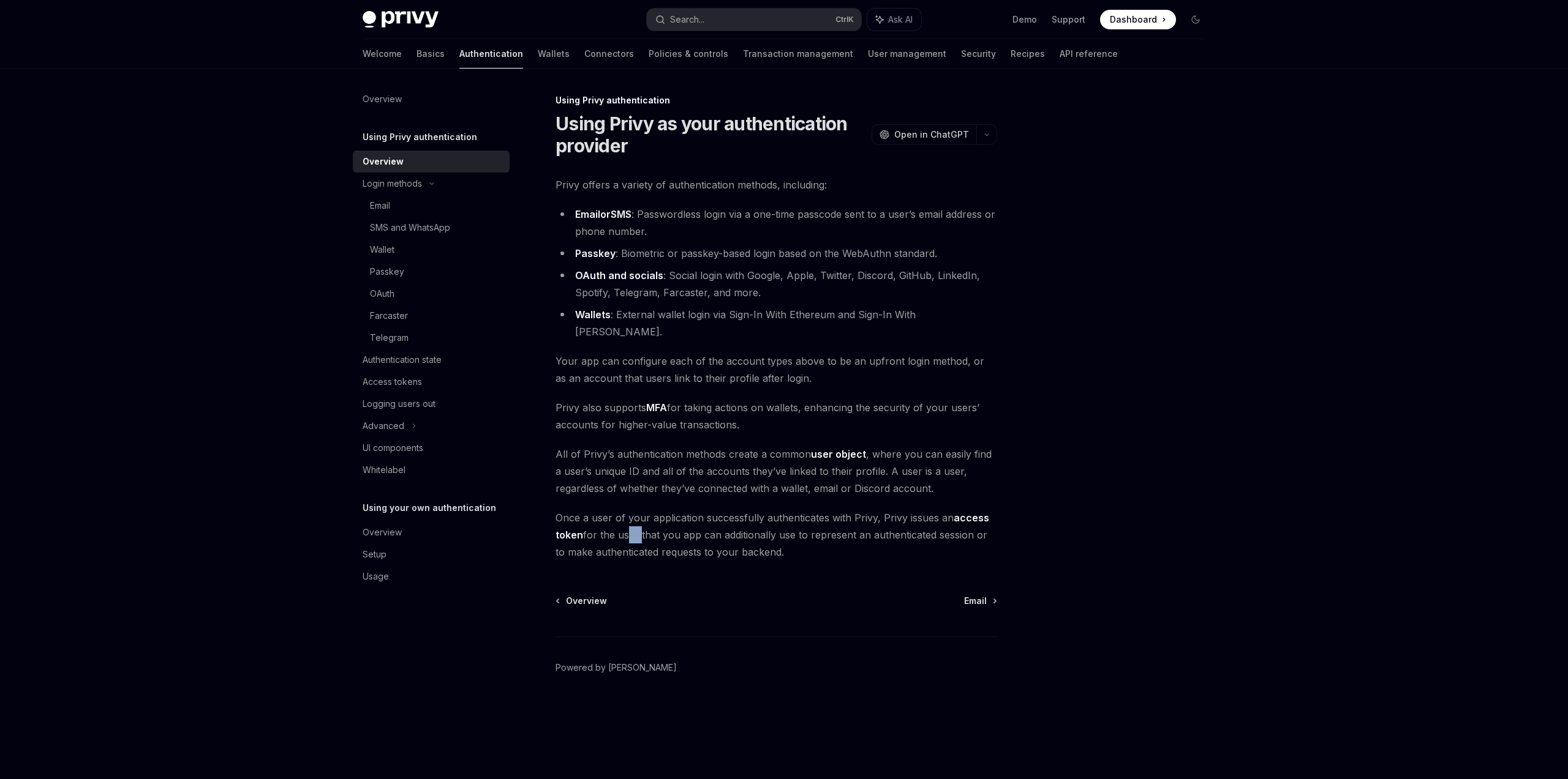
click at [639, 520] on span "Once a user of your application successfully authenticates with Privy, Privy is…" at bounding box center [776, 535] width 441 height 51
drag, startPoint x: 703, startPoint y: 518, endPoint x: 758, endPoint y: 516, distance: 55.0
click at [742, 517] on span "Once a user of your application successfully authenticates with Privy, Privy is…" at bounding box center [776, 535] width 441 height 51
drag, startPoint x: 792, startPoint y: 516, endPoint x: 885, endPoint y: 515, distance: 93.0
click at [818, 515] on span "Once a user of your application successfully authenticates with Privy, Privy is…" at bounding box center [776, 535] width 441 height 51
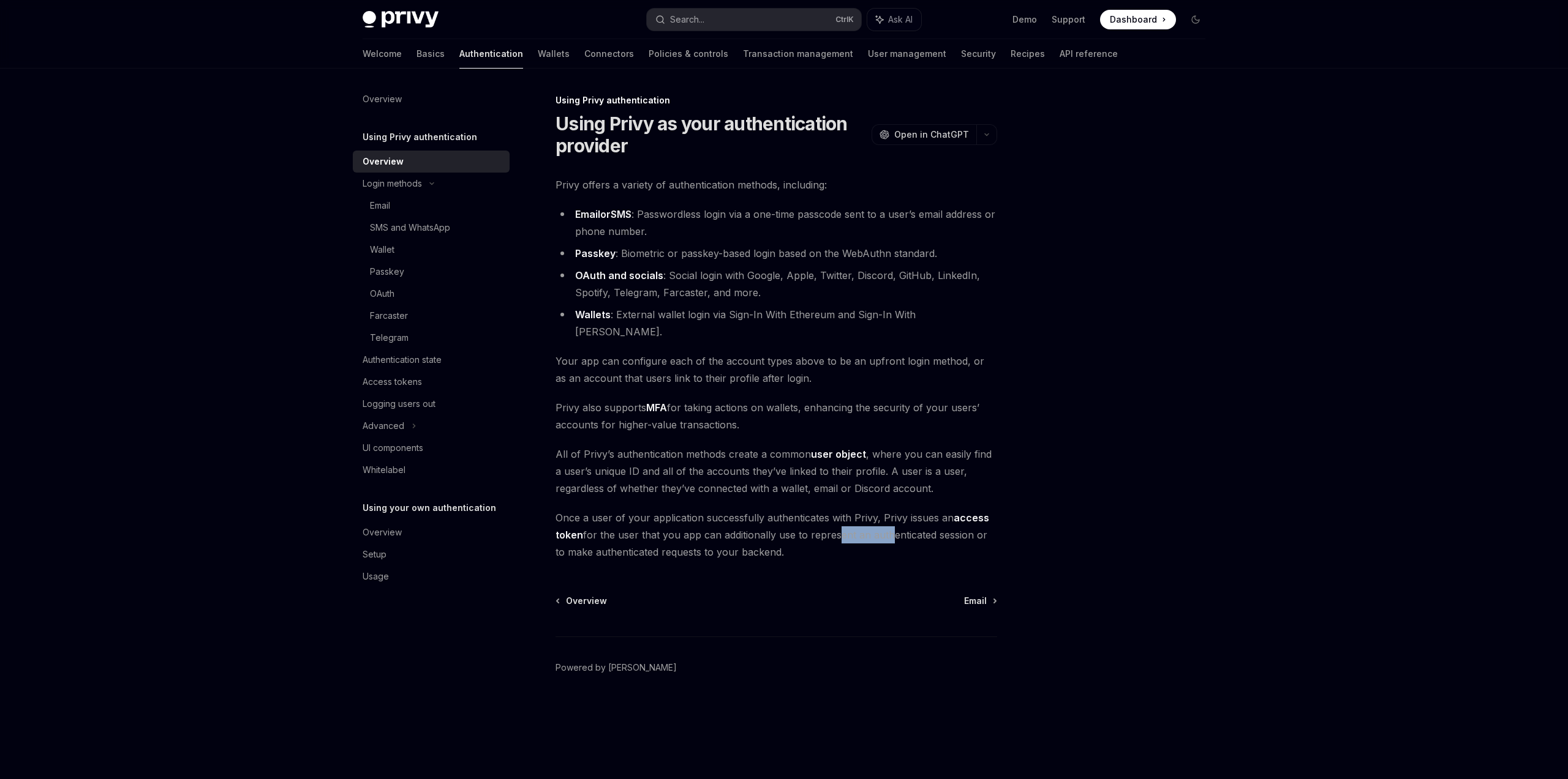
click at [885, 515] on span "Once a user of your application successfully authenticates with Privy, Privy is…" at bounding box center [776, 535] width 441 height 51
drag, startPoint x: 657, startPoint y: 535, endPoint x: 721, endPoint y: 530, distance: 64.2
click at [718, 531] on span "Once a user of your application successfully authenticates with Privy, Privy is…" at bounding box center [776, 535] width 441 height 51
click at [695, 399] on span "Privy also supports MFA for taking actions on wallets, enhancing the security o…" at bounding box center [776, 416] width 441 height 34
click at [537, 57] on link "Wallets" at bounding box center [553, 53] width 32 height 30
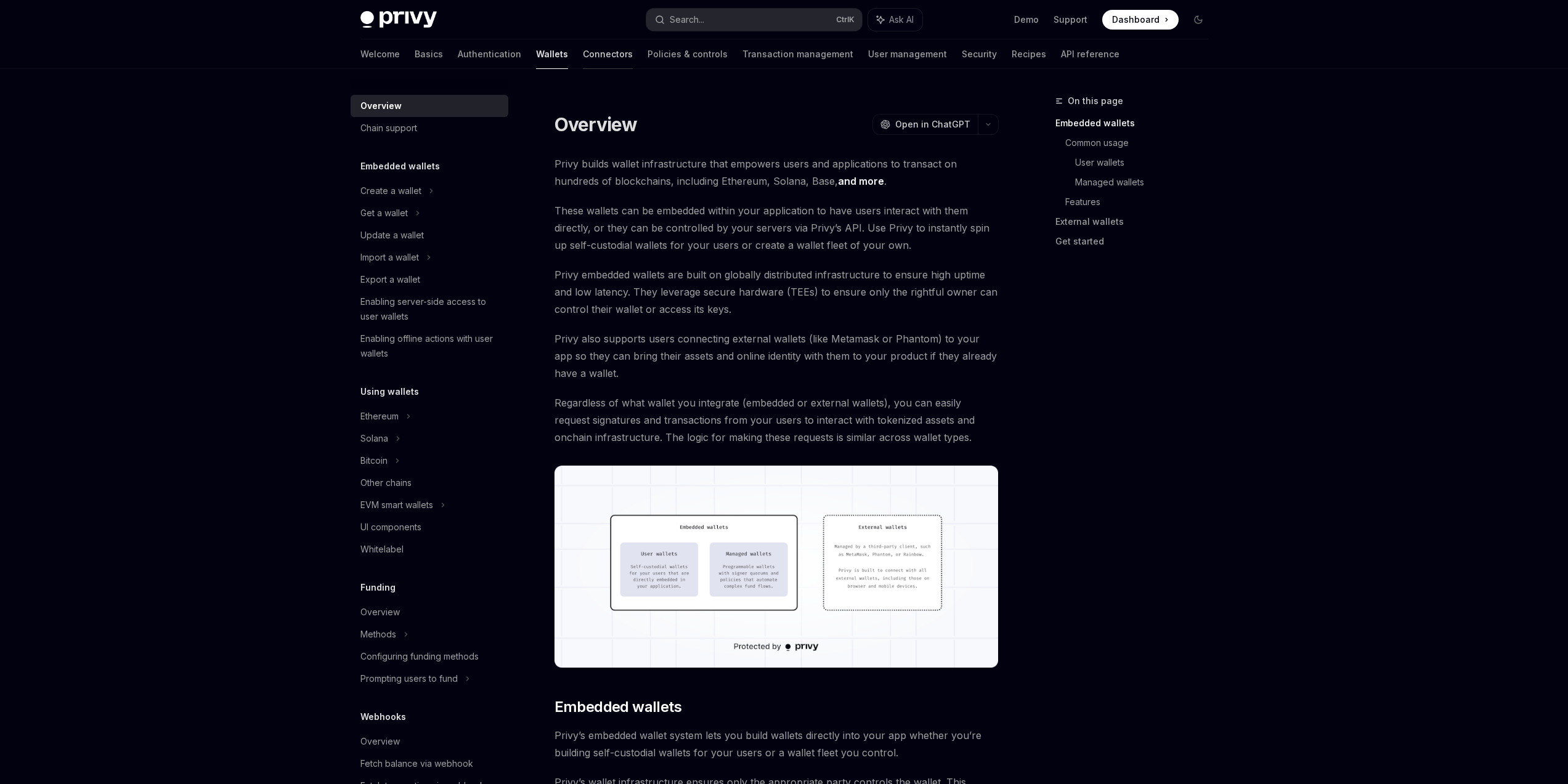
click at [583, 64] on link "Connectors" at bounding box center [608, 54] width 50 height 30
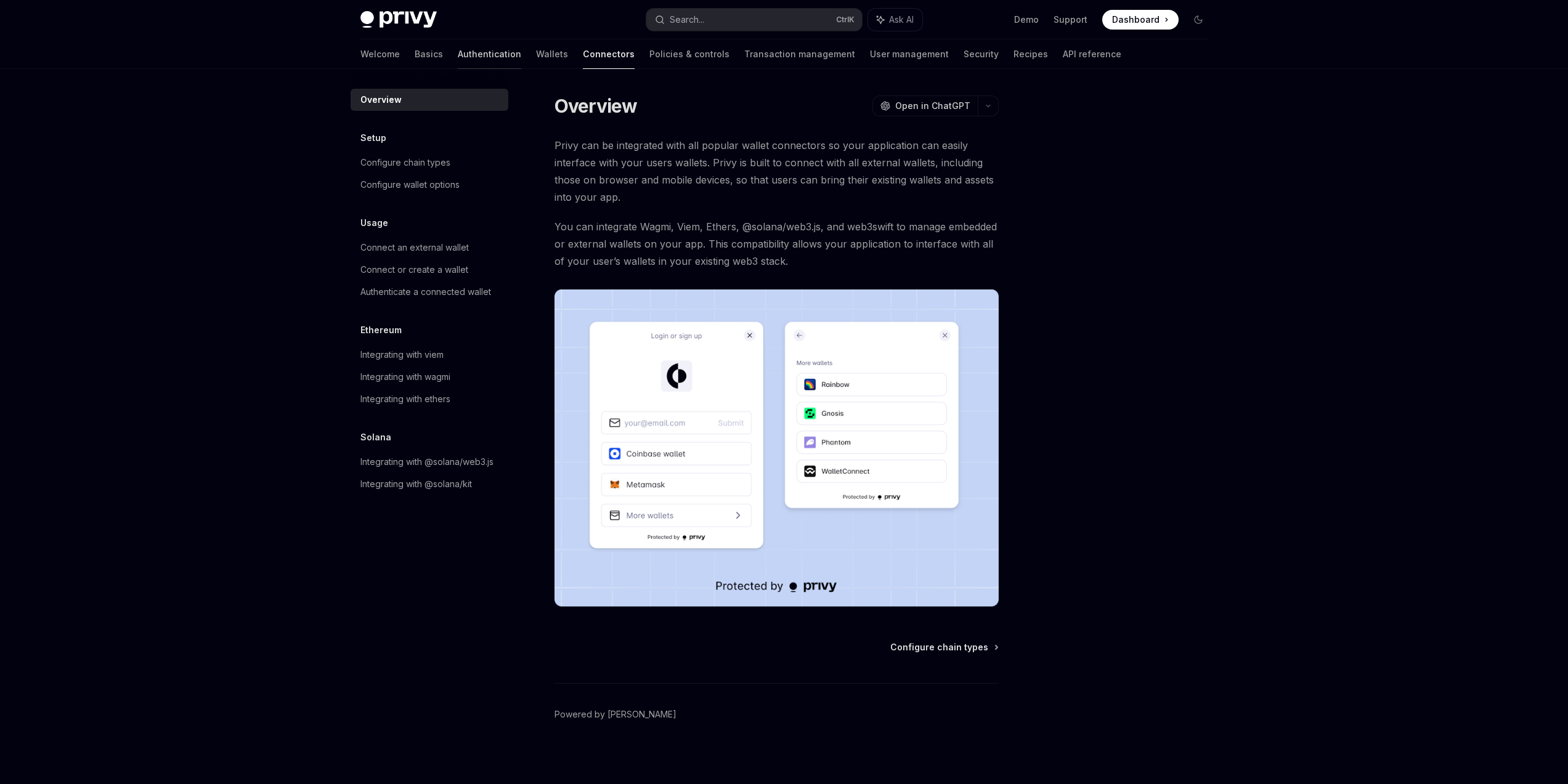
click at [458, 61] on link "Authentication" at bounding box center [489, 54] width 63 height 30
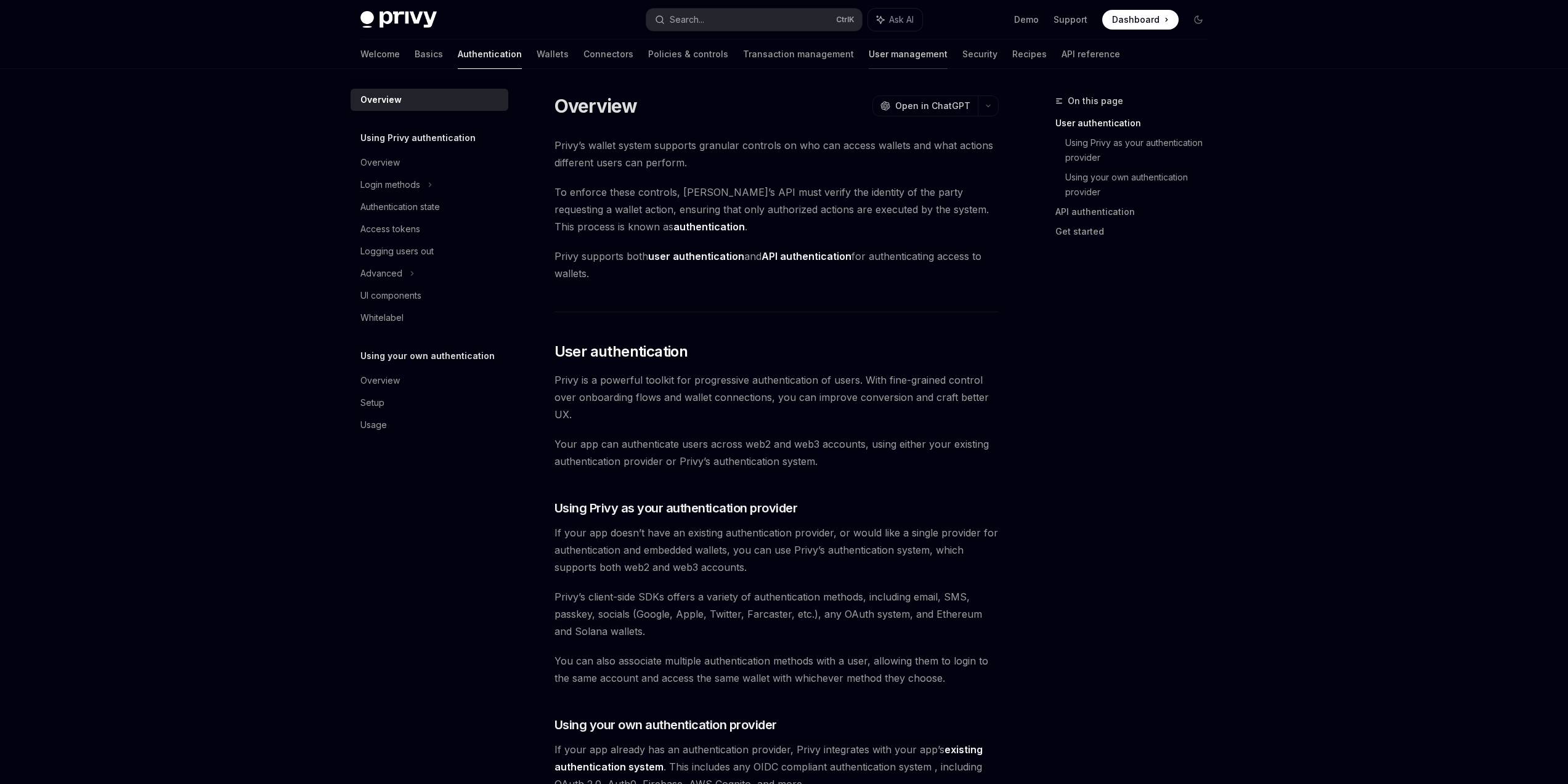
click at [869, 57] on link "User management" at bounding box center [909, 54] width 79 height 30
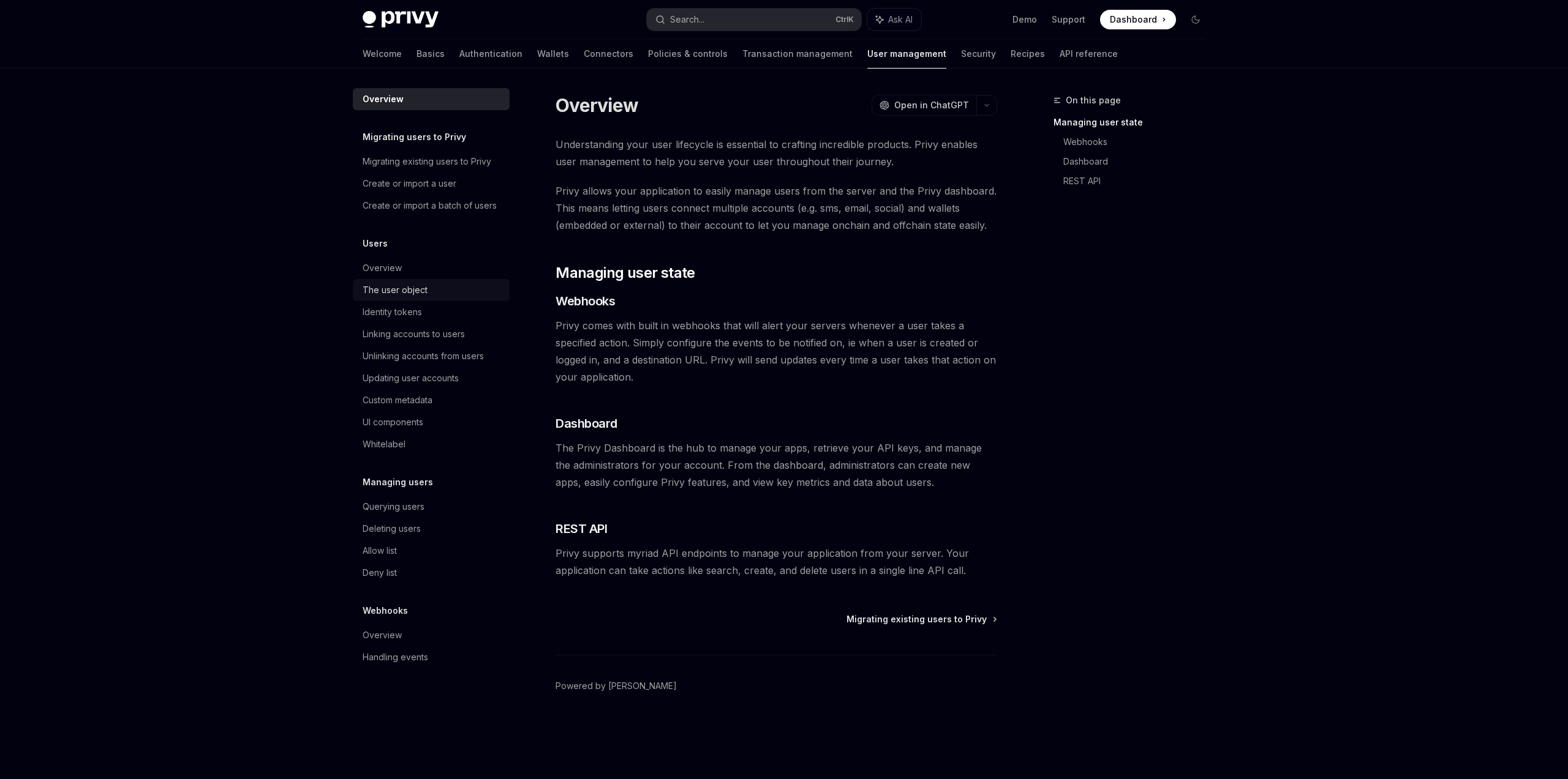
click at [453, 295] on div "The user object" at bounding box center [432, 290] width 140 height 14
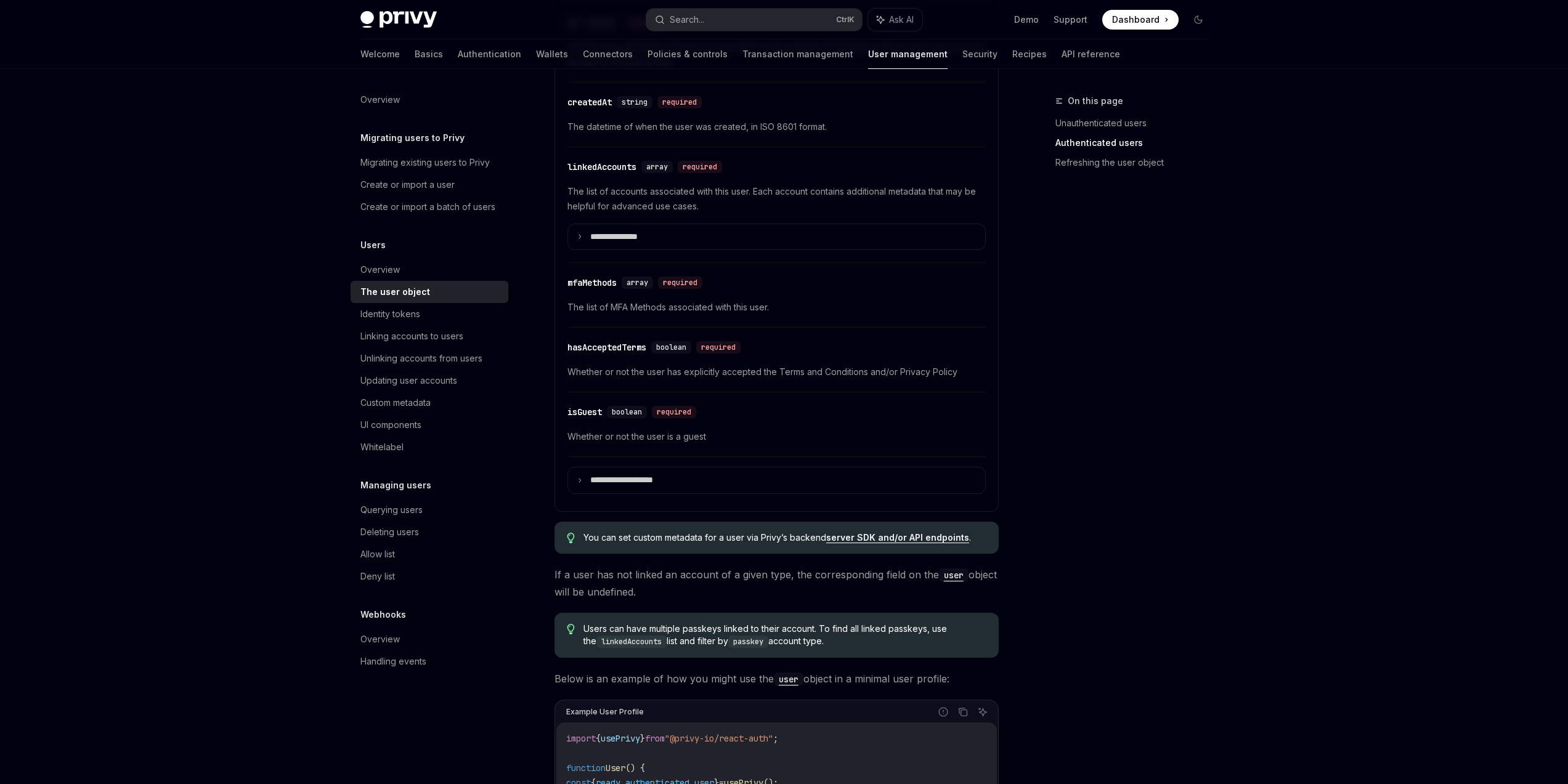
scroll to position [28, 0]
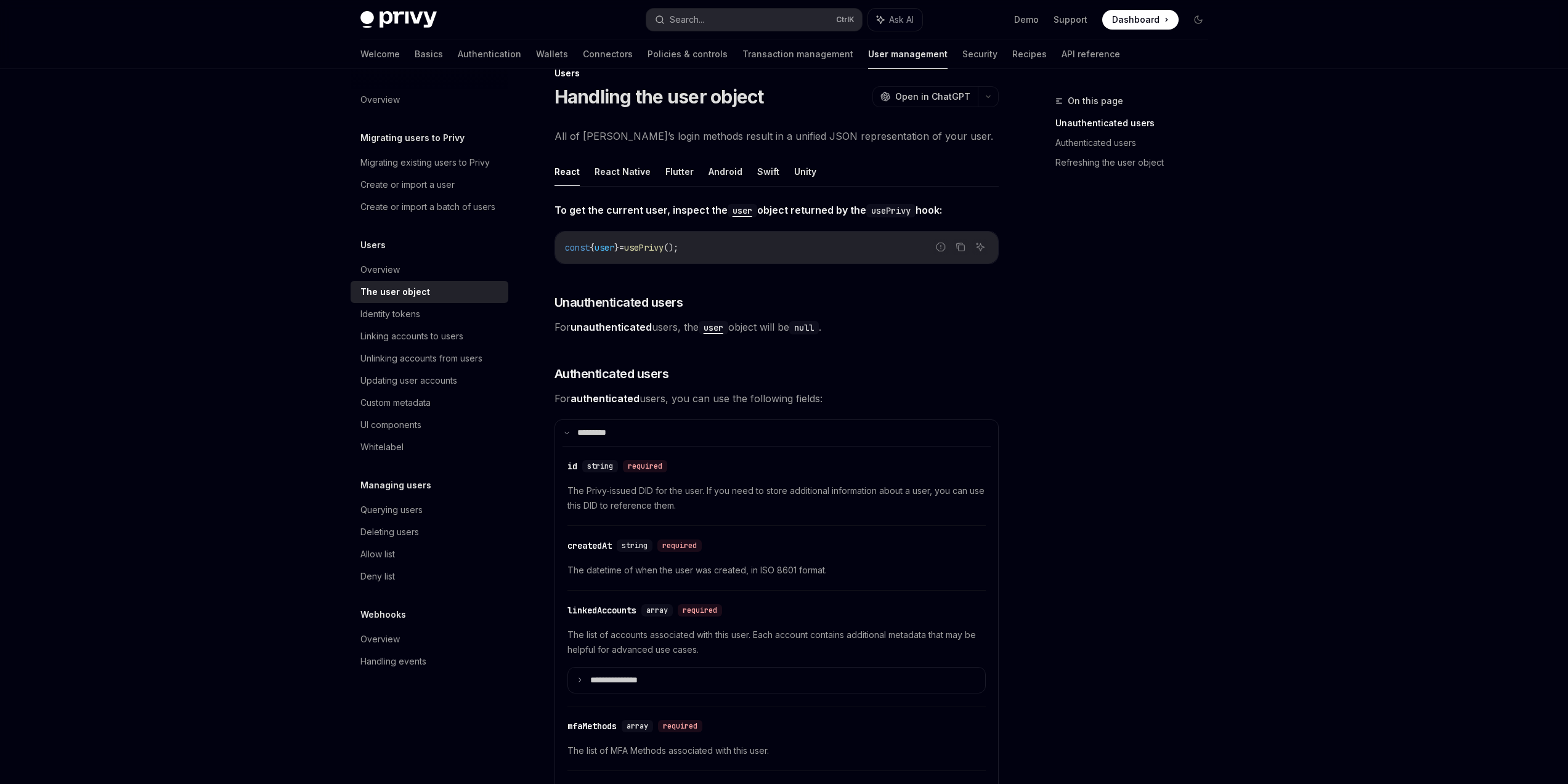
click at [716, 332] on code "user" at bounding box center [713, 328] width 30 height 14
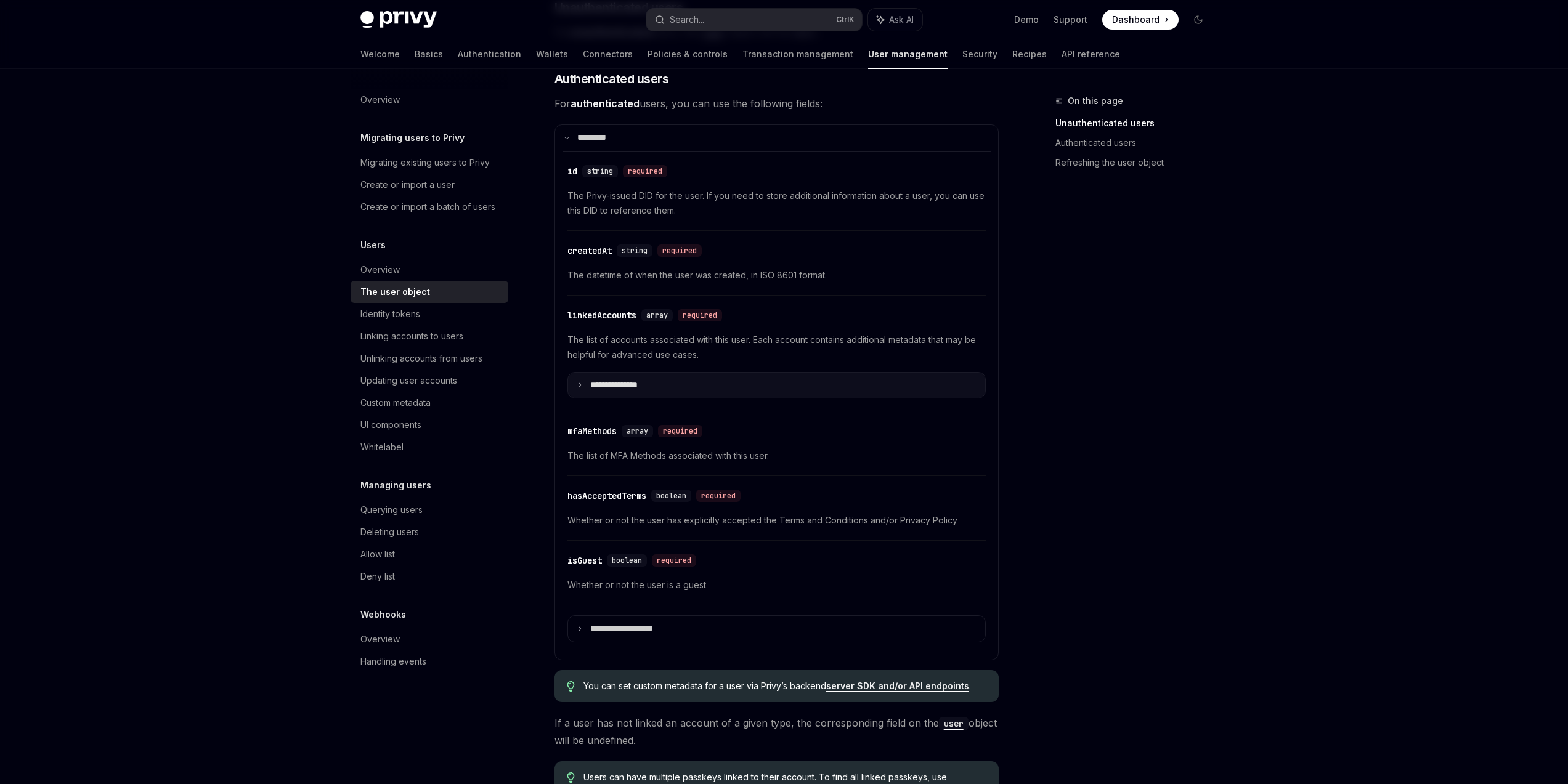
scroll to position [324, 0]
click at [763, 390] on summary "**********" at bounding box center [776, 385] width 417 height 26
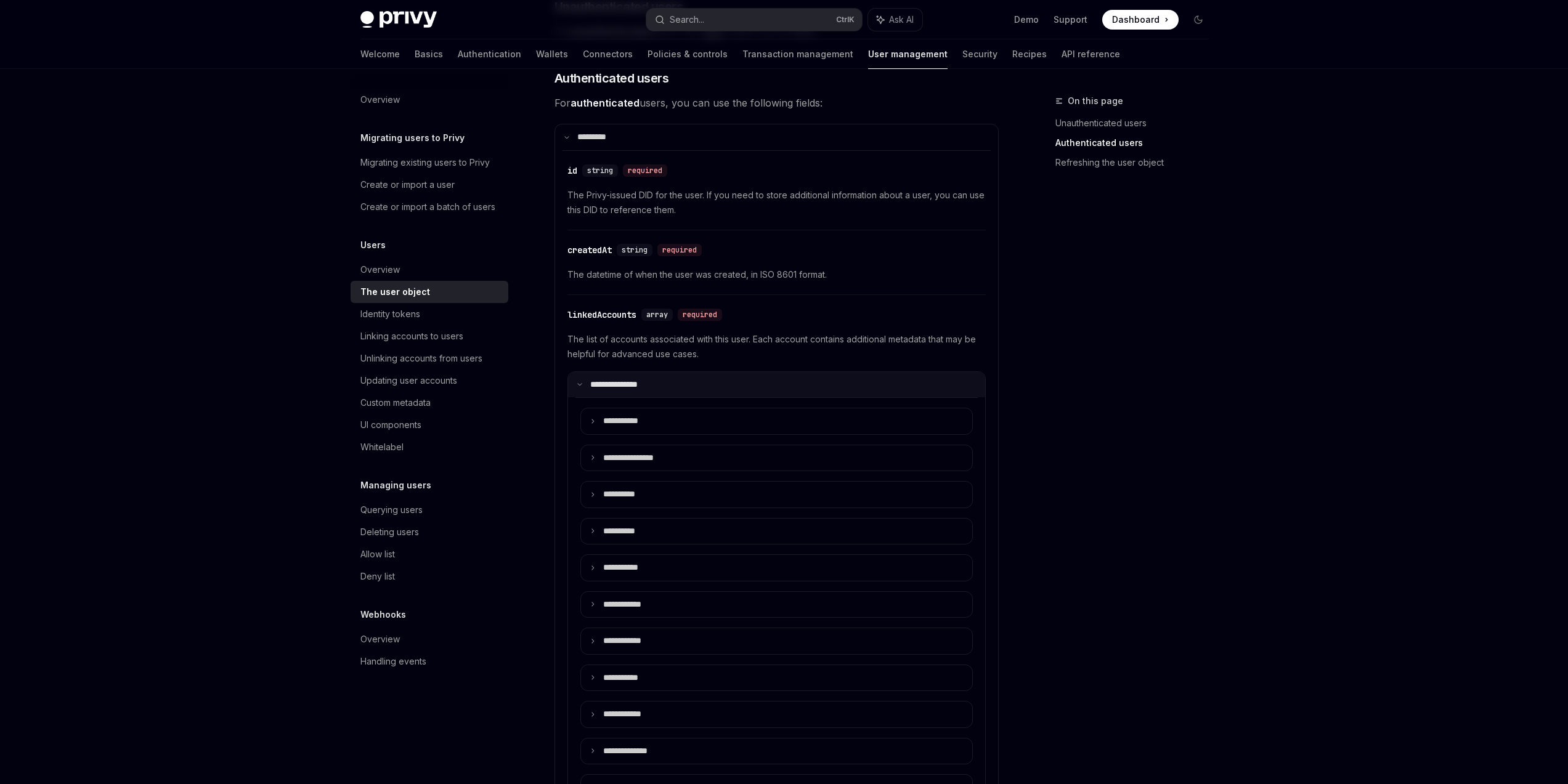
click at [762, 390] on summary "**********" at bounding box center [776, 385] width 417 height 26
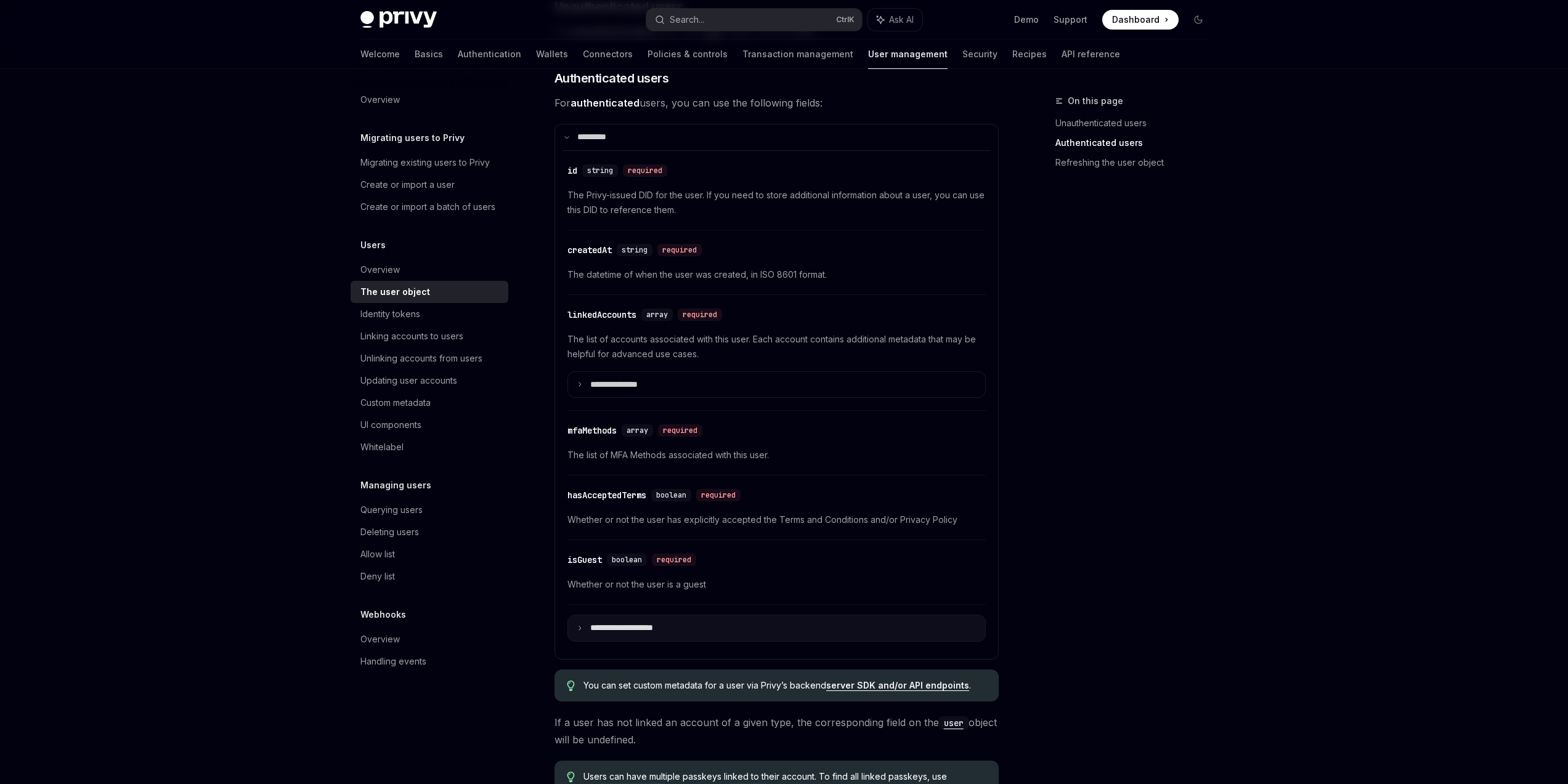
click at [723, 628] on summary "**********" at bounding box center [776, 628] width 417 height 26
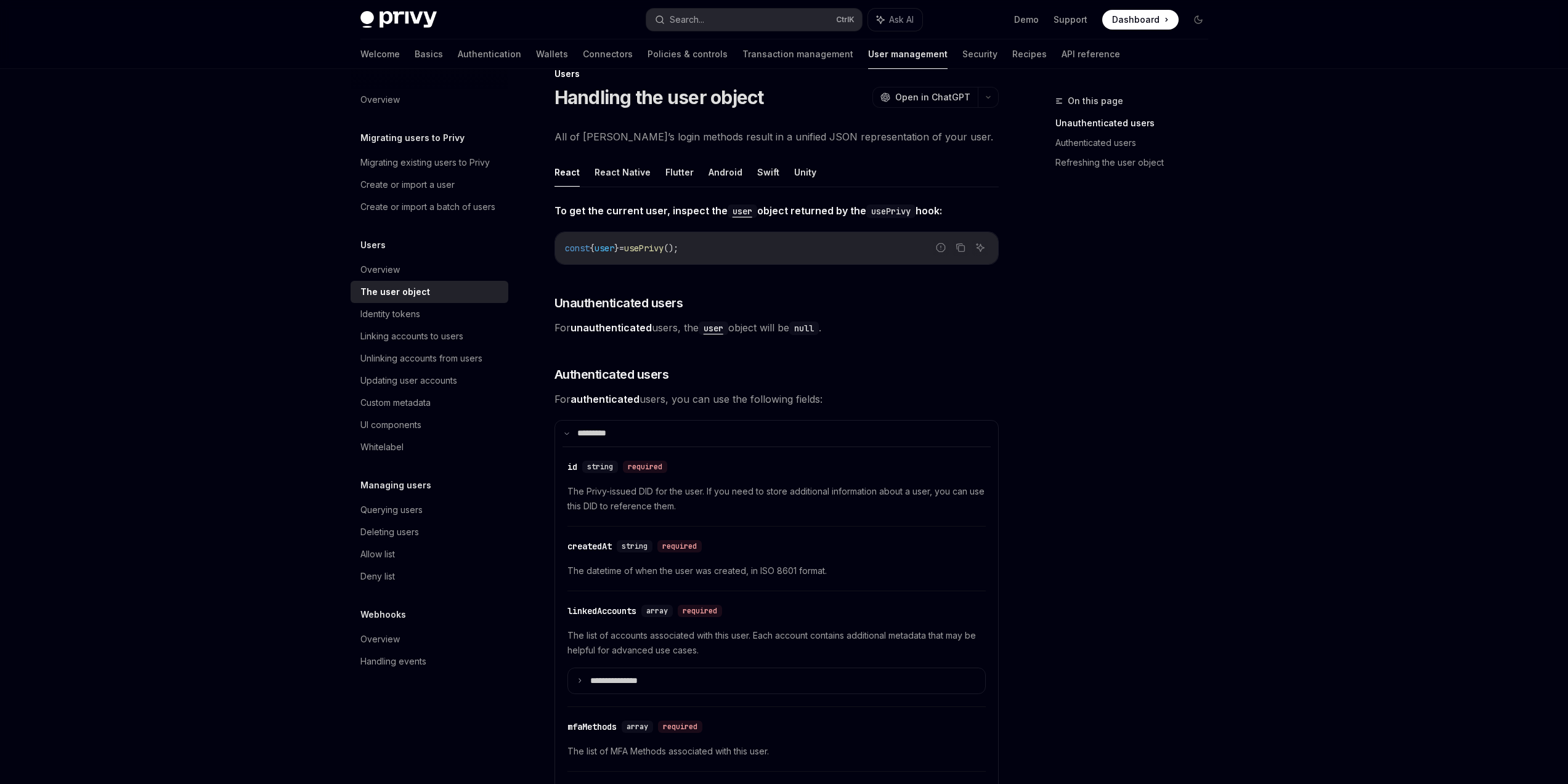
scroll to position [0, 0]
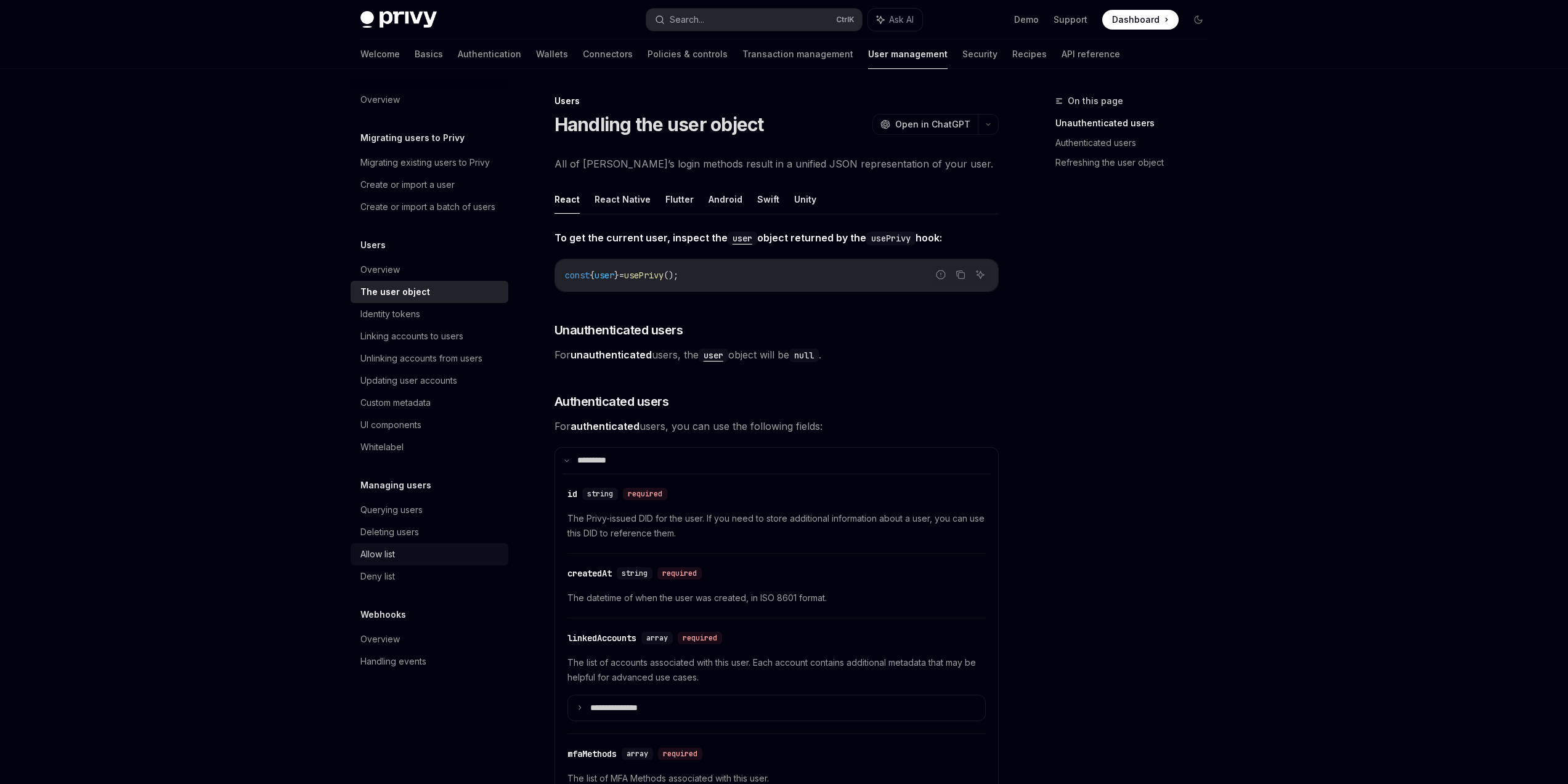
click at [491, 558] on div "Allow list" at bounding box center [431, 554] width 141 height 14
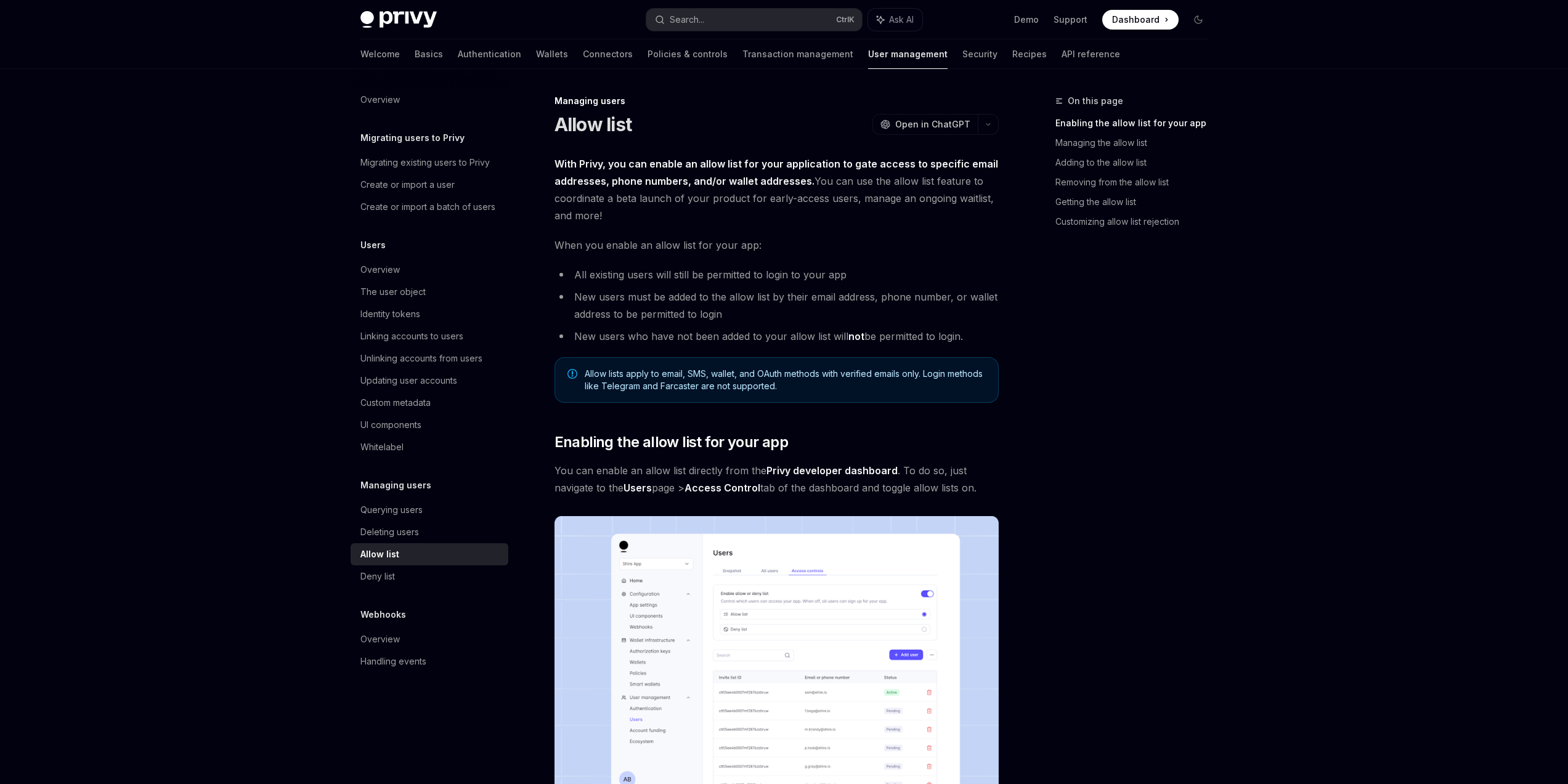
click at [1169, 353] on div "On this page Enabling the allow list for your app Managing the allow list Addin…" at bounding box center [1124, 439] width 187 height 691
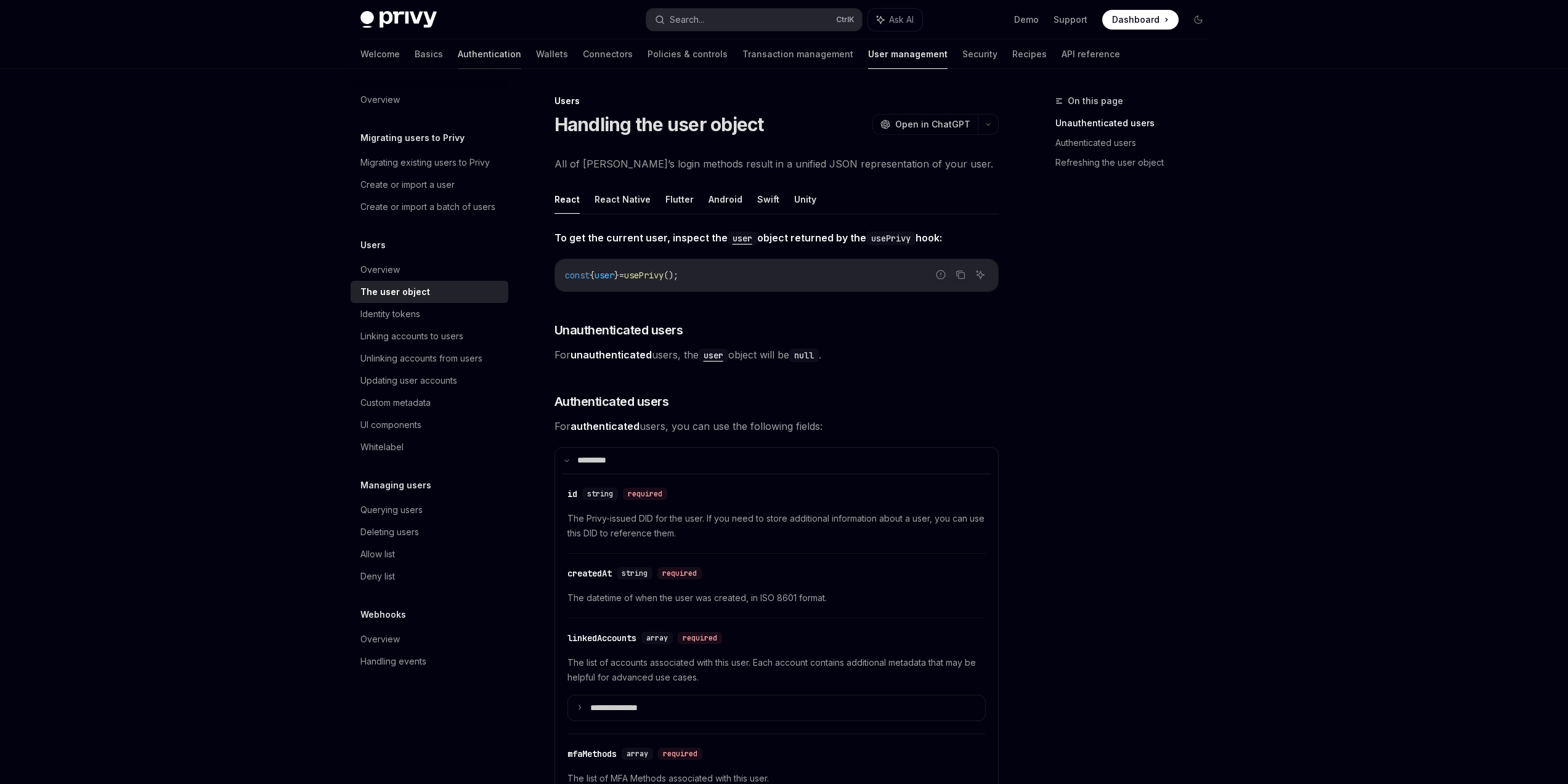
click at [458, 52] on link "Authentication" at bounding box center [489, 54] width 63 height 30
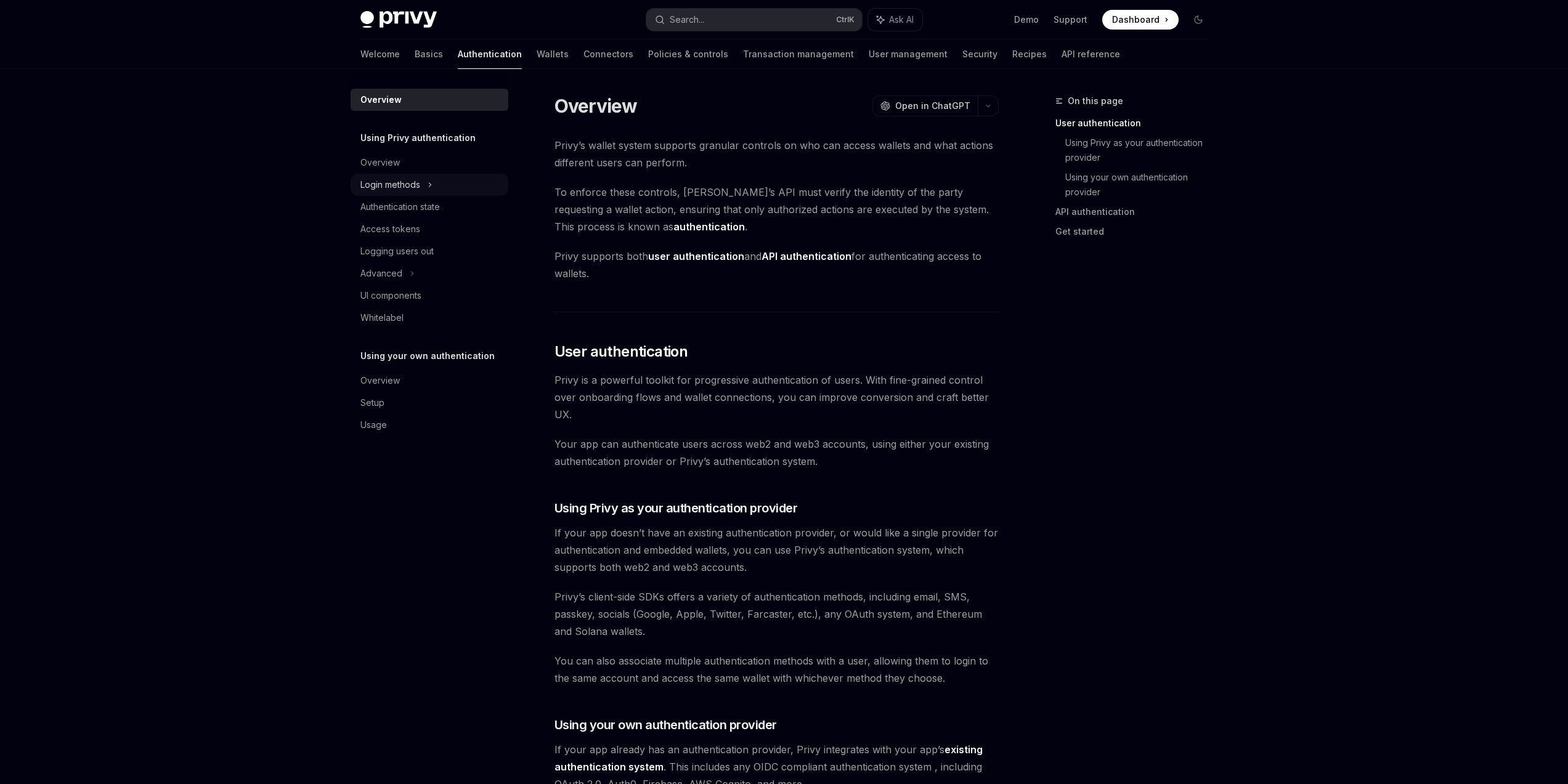
click at [418, 190] on div "Login methods" at bounding box center [390, 185] width 59 height 14
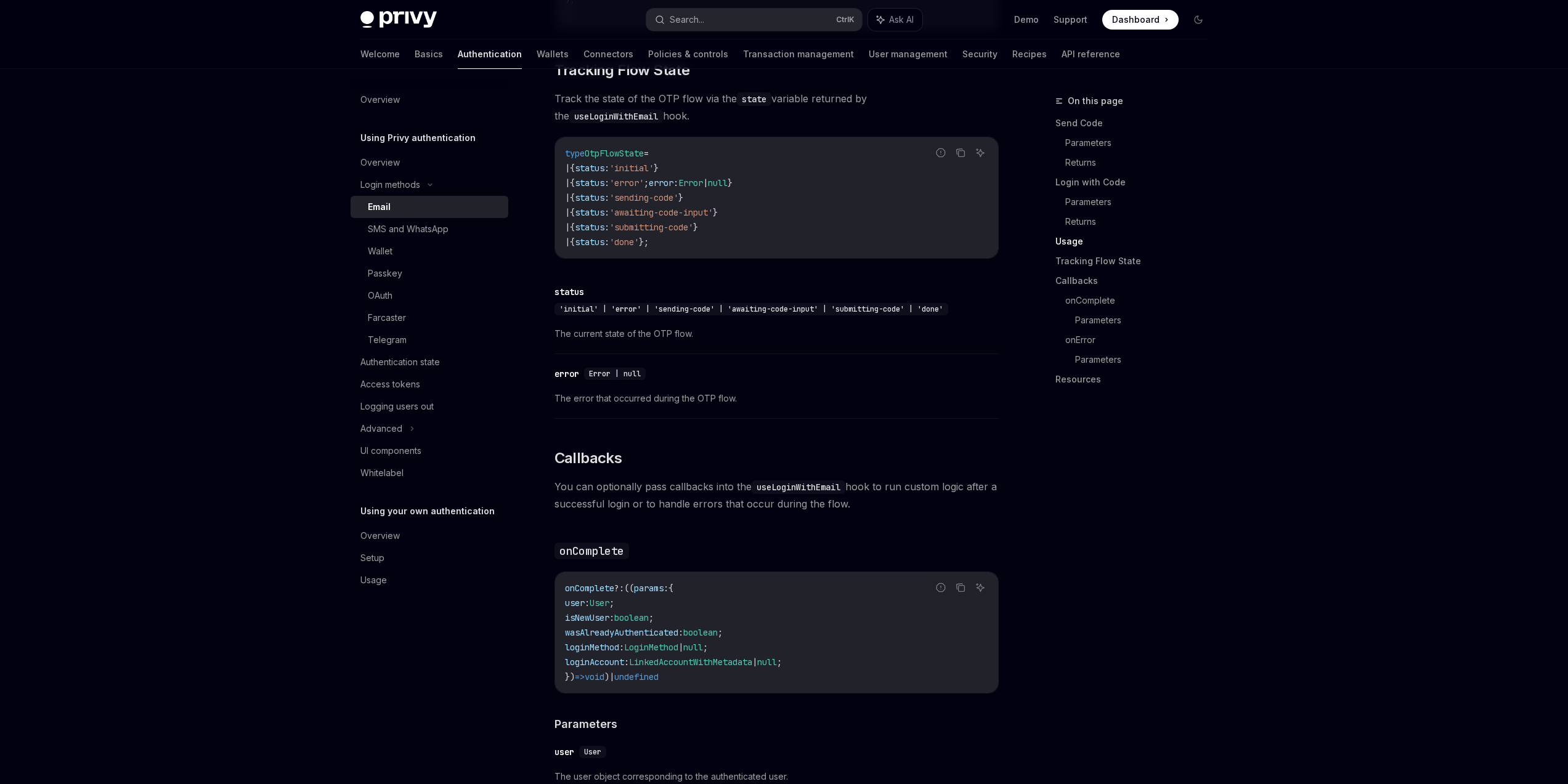
scroll to position [1405, 0]
click at [610, 611] on span "isNewUser" at bounding box center [586, 616] width 44 height 11
copy span "isNewUser"
click at [427, 361] on div "Authentication state" at bounding box center [400, 362] width 80 height 14
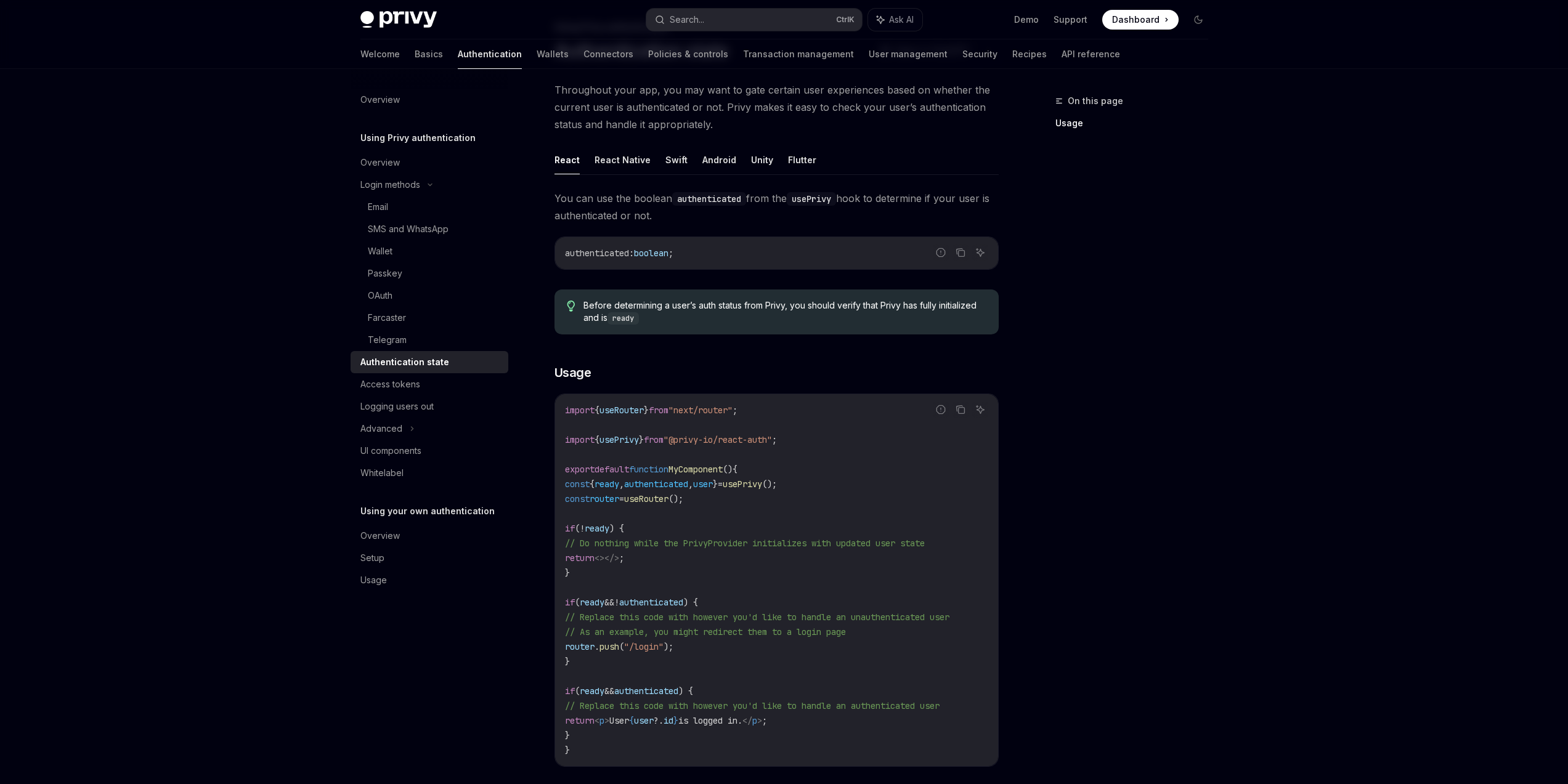
scroll to position [148, 0]
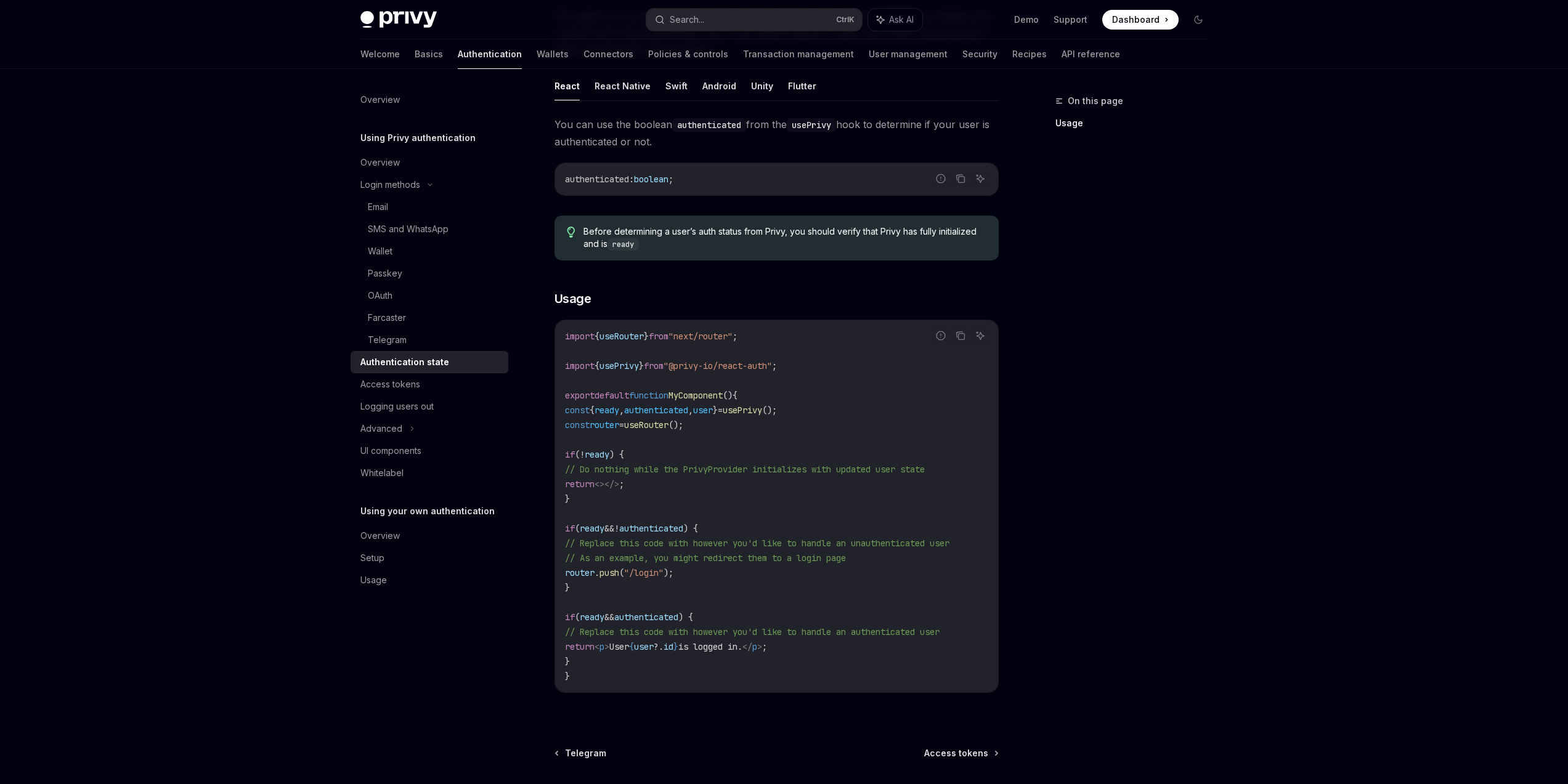
click at [1139, 505] on div "On this page Usage" at bounding box center [1124, 439] width 187 height 691
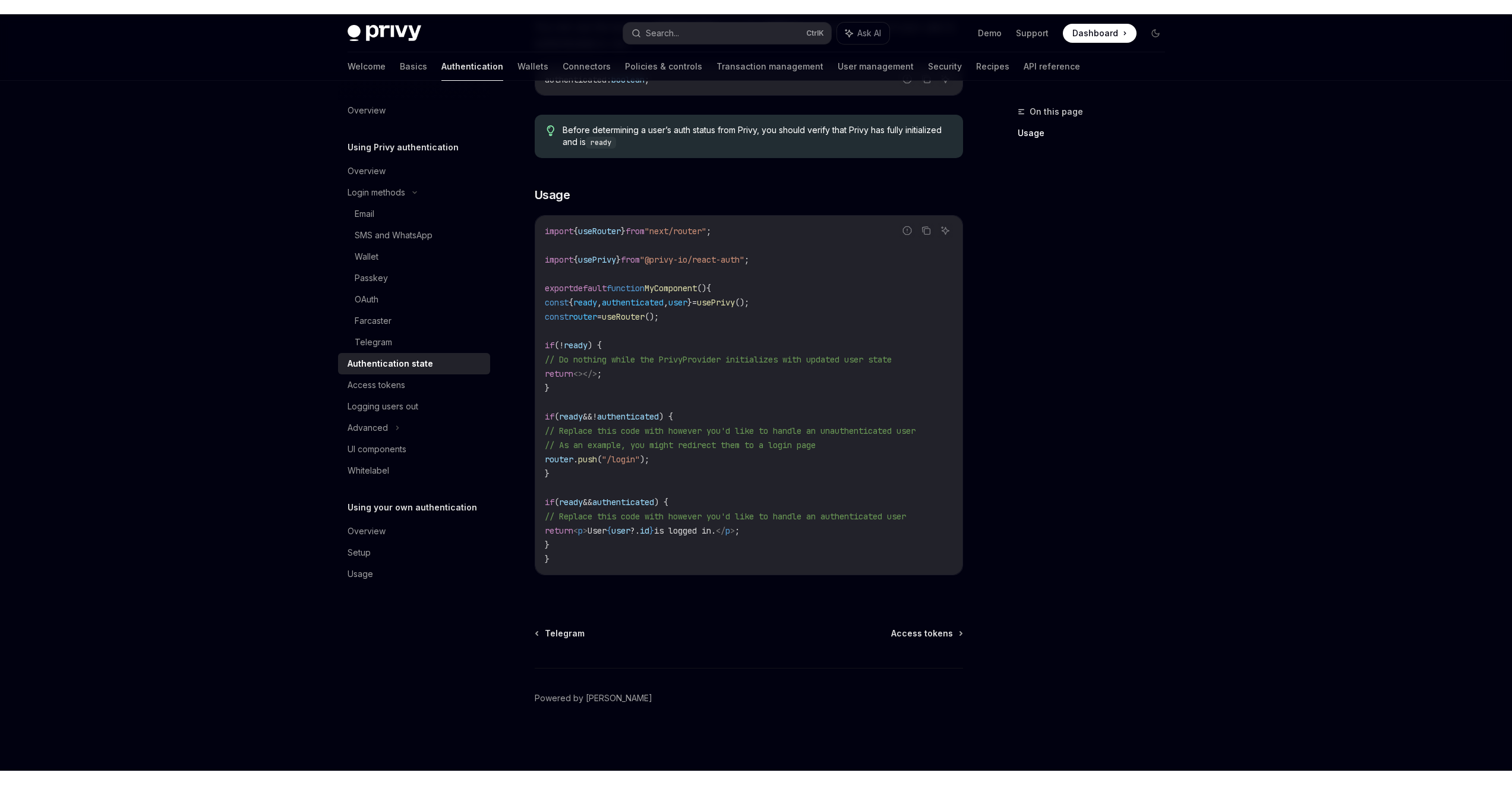
scroll to position [226, 0]
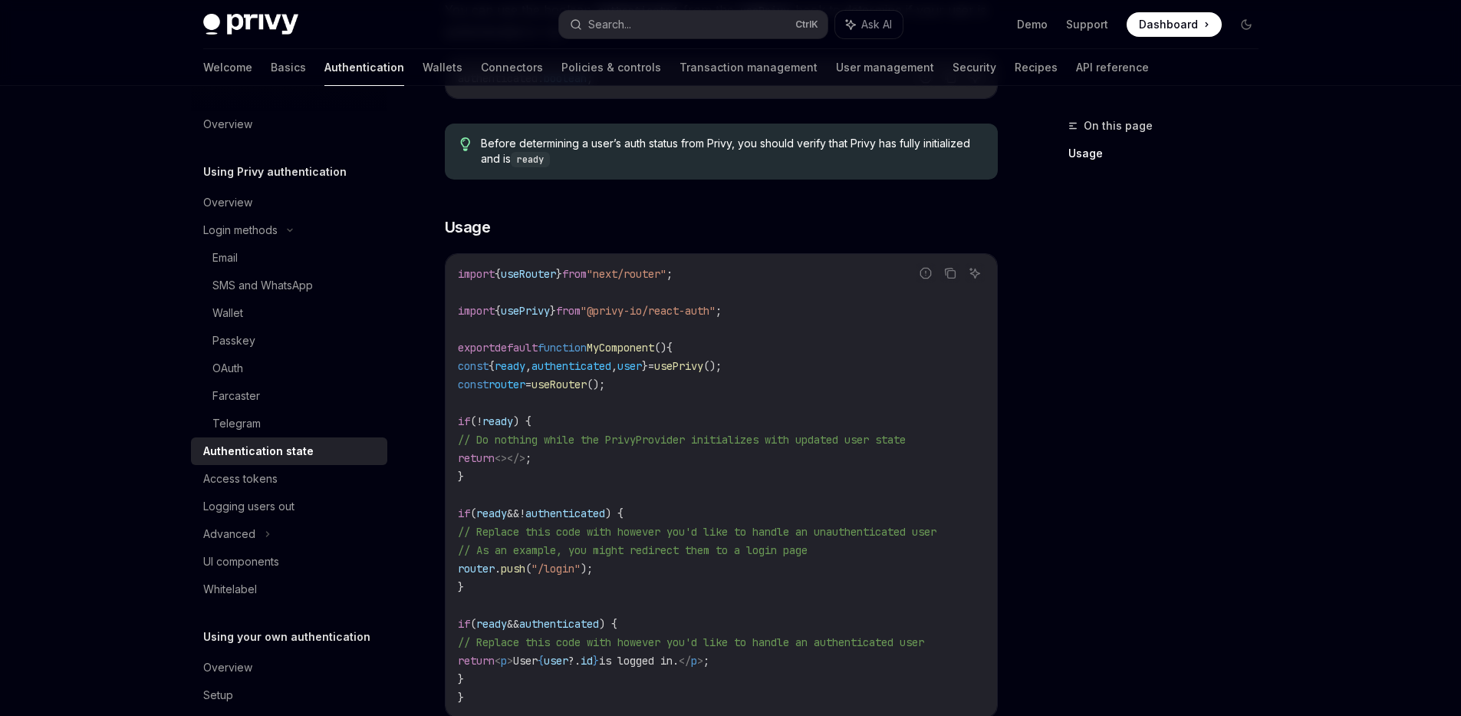
type textarea "*"
